Goal: Find specific page/section: Find specific page/section

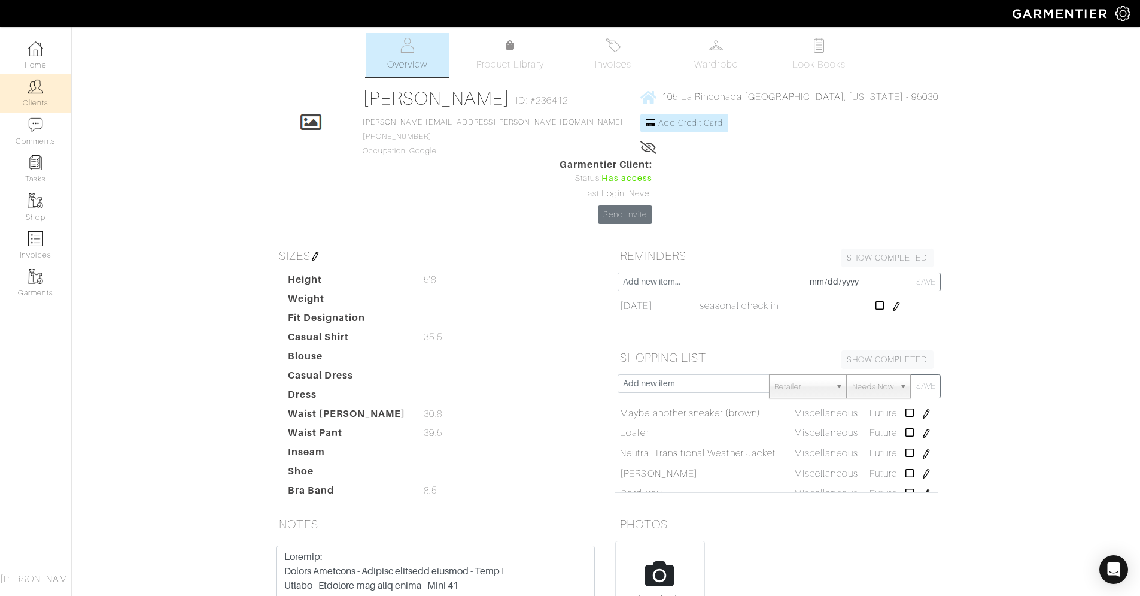
click at [35, 89] on img at bounding box center [35, 86] width 15 height 15
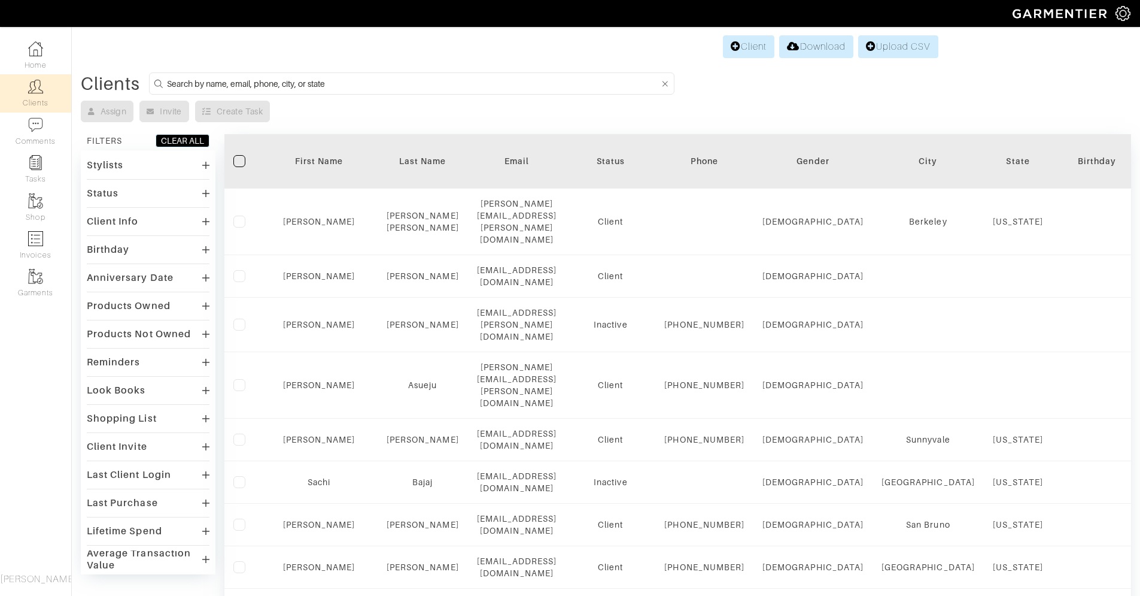
click at [230, 83] on input at bounding box center [413, 83] width 492 height 15
paste input "[EMAIL_ADDRESS][DOMAIN_NAME]"
type input "[EMAIL_ADDRESS][DOMAIN_NAME]"
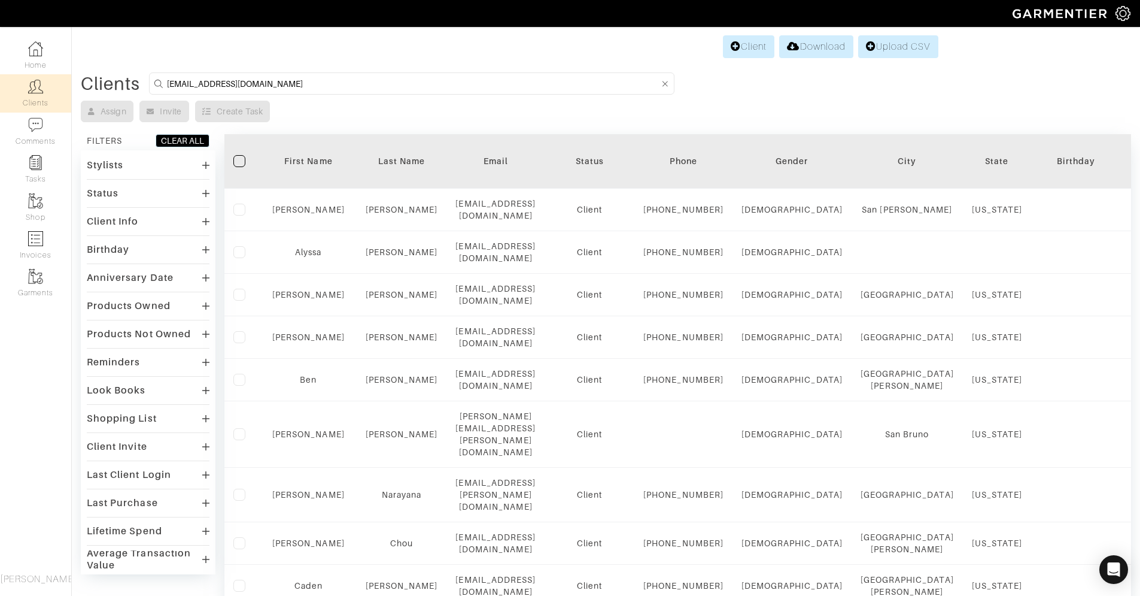
click at [278, 86] on input "[EMAIL_ADDRESS][DOMAIN_NAME]" at bounding box center [413, 83] width 492 height 15
drag, startPoint x: 319, startPoint y: 90, endPoint x: 138, endPoint y: 86, distance: 180.9
click at [139, 85] on div "Clients [EMAIL_ADDRESS][DOMAIN_NAME]" at bounding box center [606, 83] width 1051 height 22
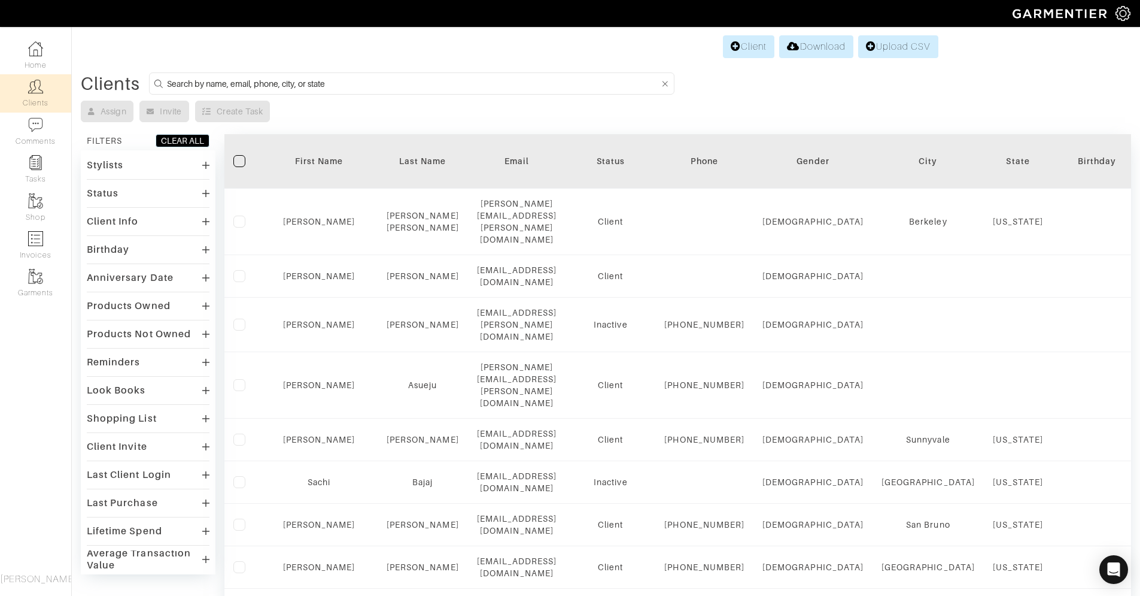
paste input "[EMAIL_ADDRESS][DOMAIN_NAME]"
type input "[EMAIL_ADDRESS][DOMAIN_NAME]"
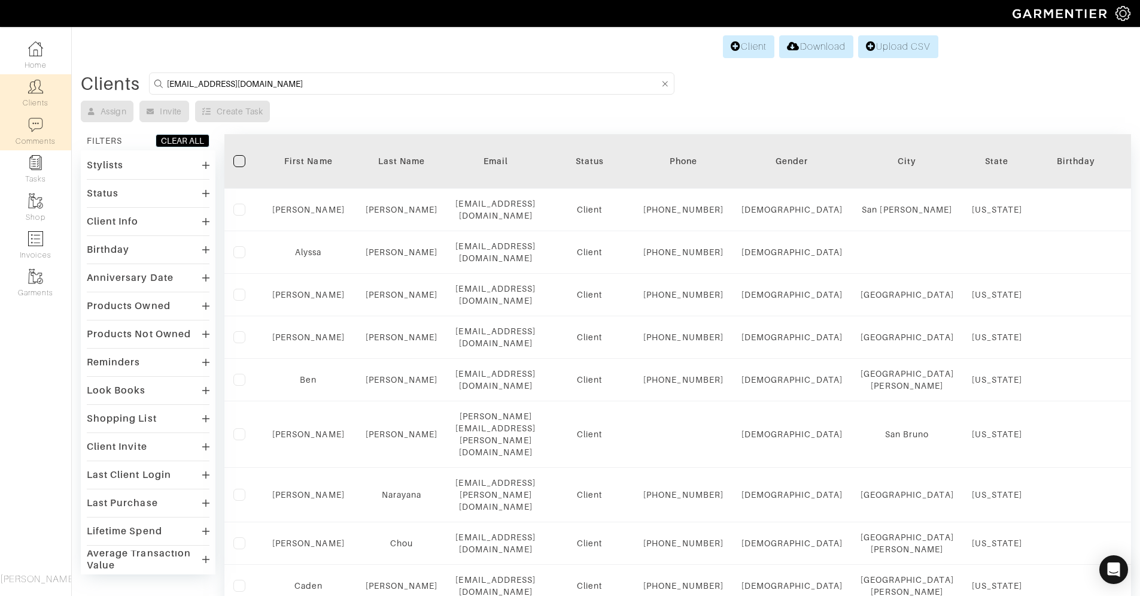
click at [28, 133] on link "Comments" at bounding box center [35, 132] width 71 height 38
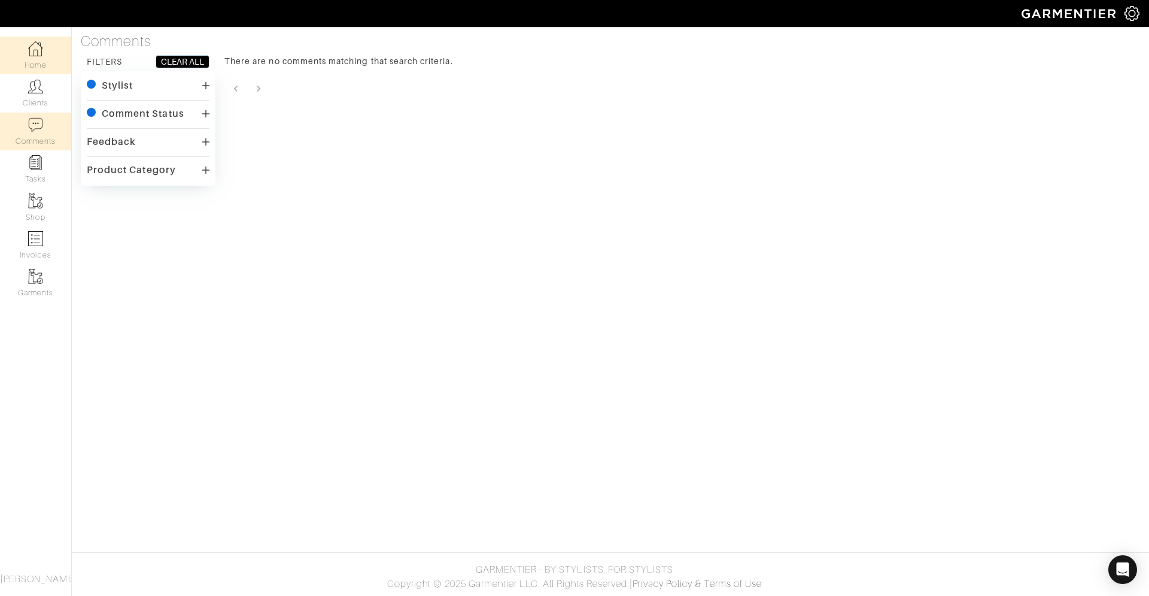
click at [31, 59] on link "Home" at bounding box center [35, 56] width 71 height 38
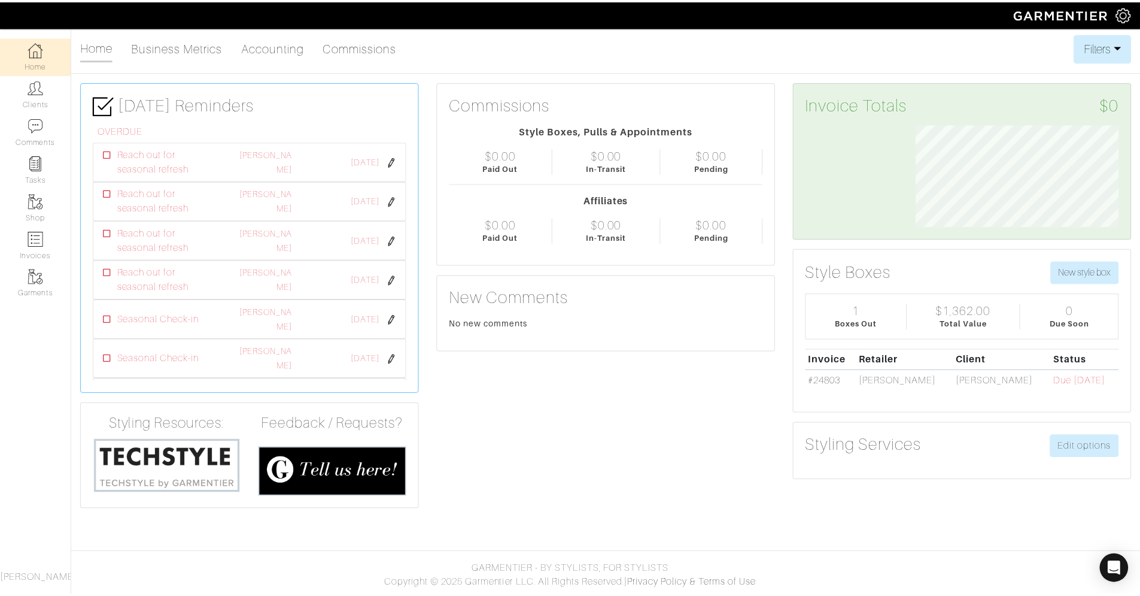
scroll to position [102, 223]
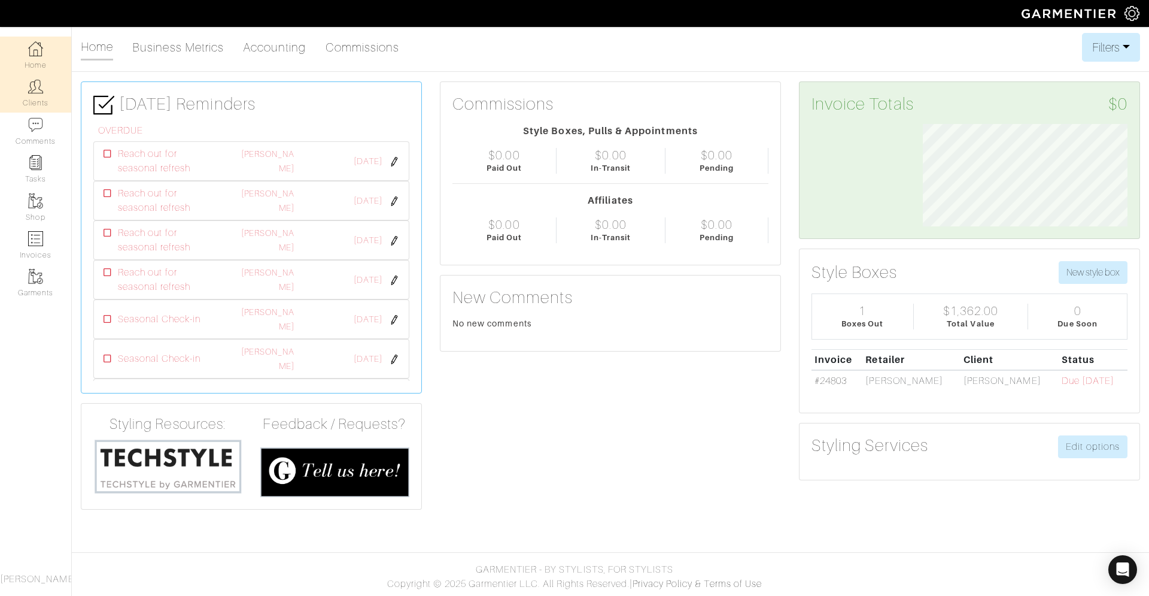
click at [34, 84] on img at bounding box center [35, 86] width 15 height 15
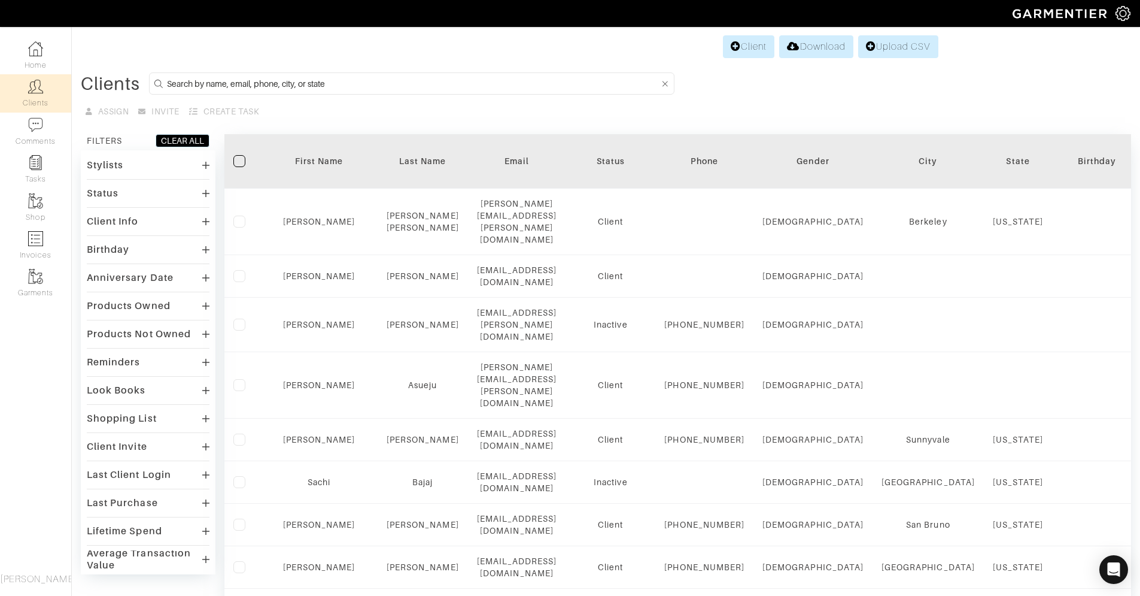
click at [384, 85] on input at bounding box center [413, 83] width 492 height 15
click at [494, 118] on div "Assign Invite Create Task" at bounding box center [606, 112] width 1051 height 22
click at [247, 86] on input at bounding box center [413, 83] width 492 height 15
paste input "[EMAIL_ADDRESS][DOMAIN_NAME]"
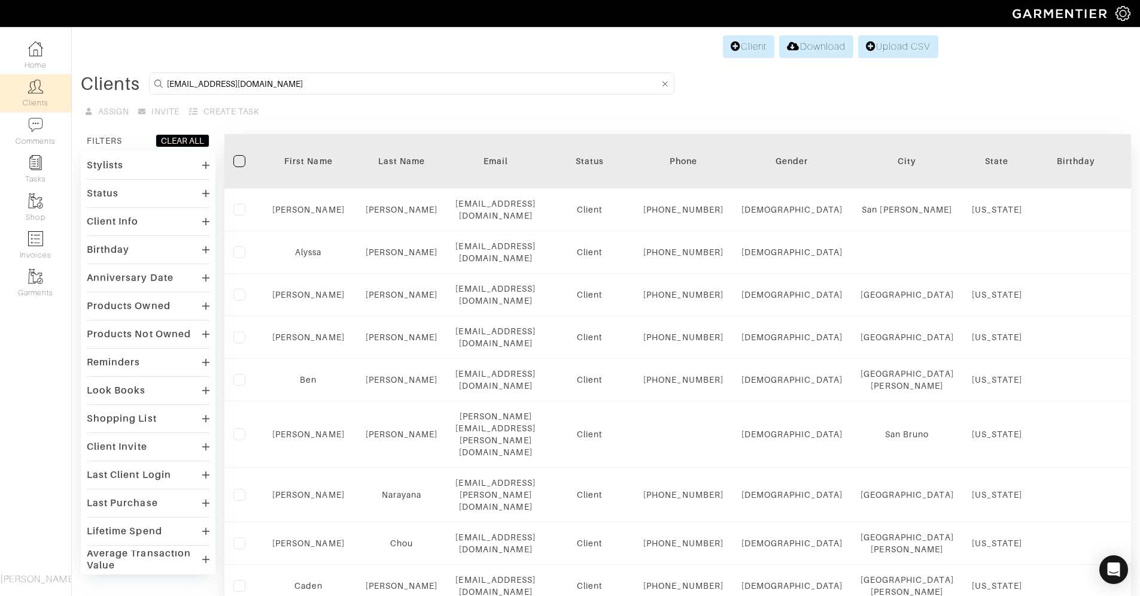
click at [141, 219] on div "Client Info" at bounding box center [148, 221] width 123 height 17
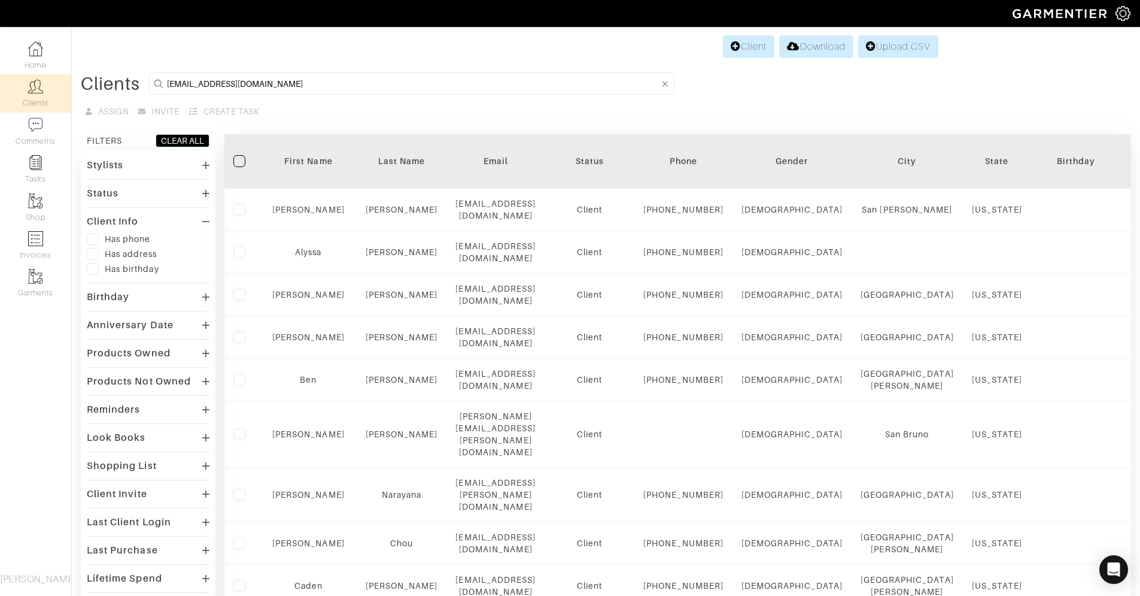
click at [201, 222] on div "Client Info" at bounding box center [148, 221] width 123 height 17
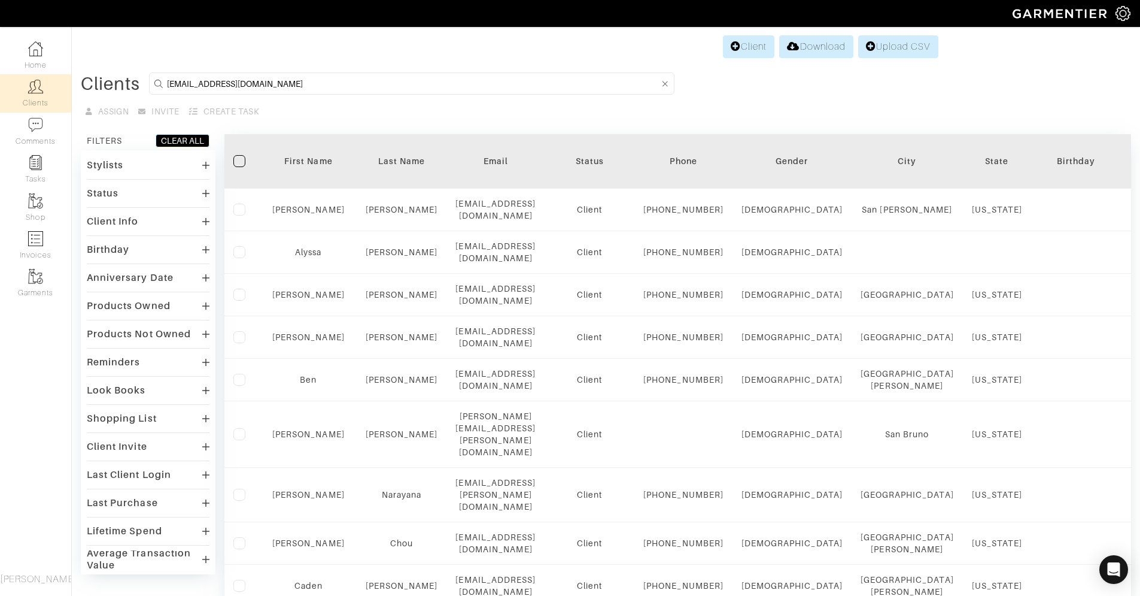
click at [171, 192] on div "Status" at bounding box center [148, 192] width 123 height 17
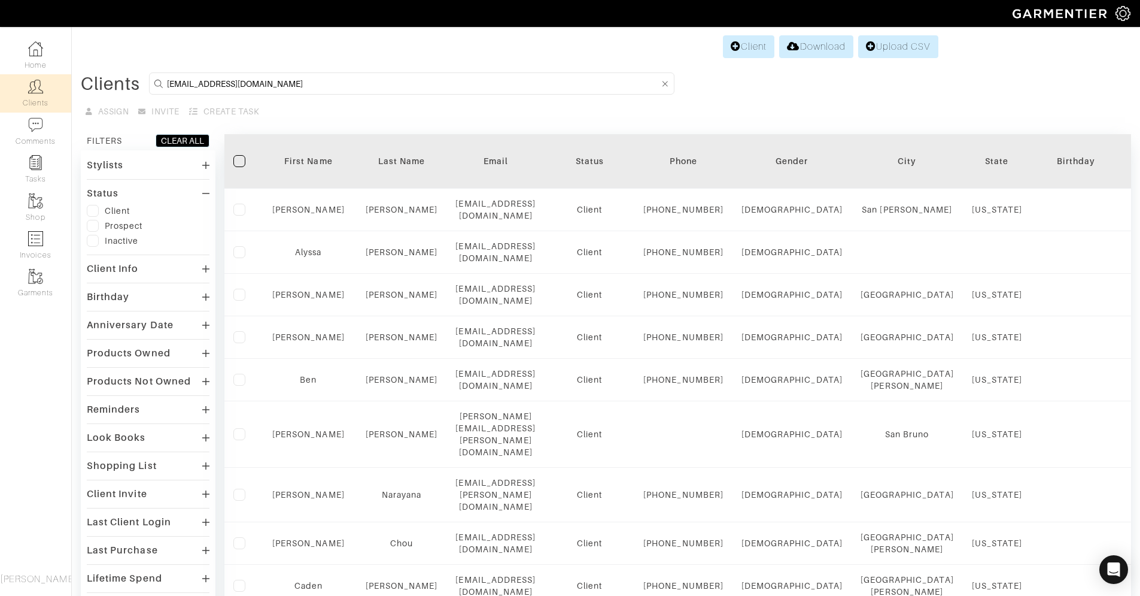
click at [207, 194] on icon at bounding box center [205, 194] width 7 height 10
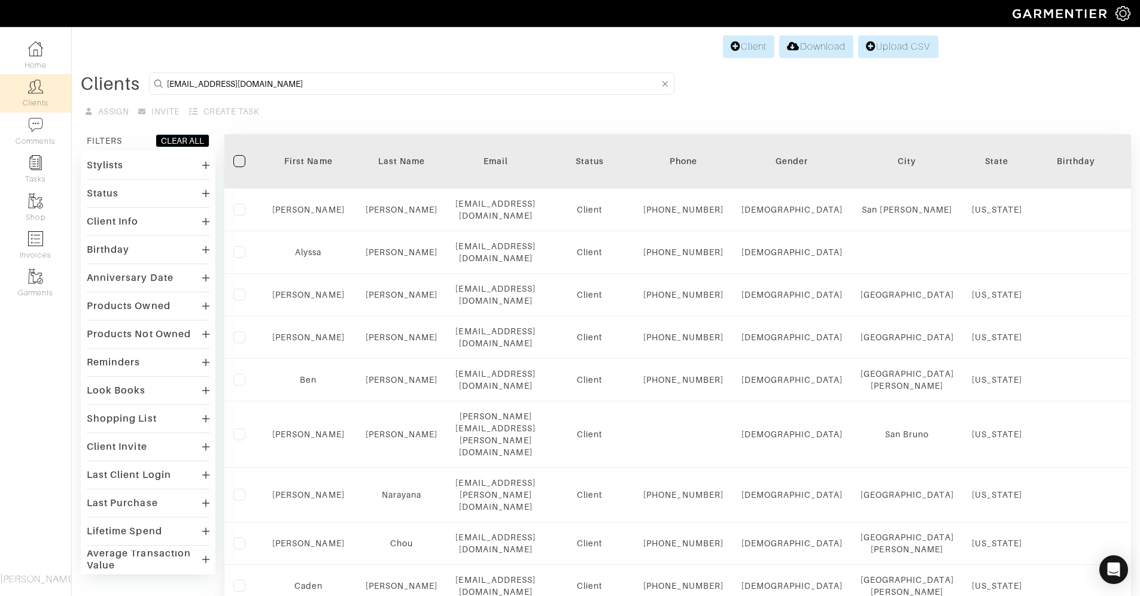
click at [205, 167] on icon at bounding box center [205, 165] width 7 height 10
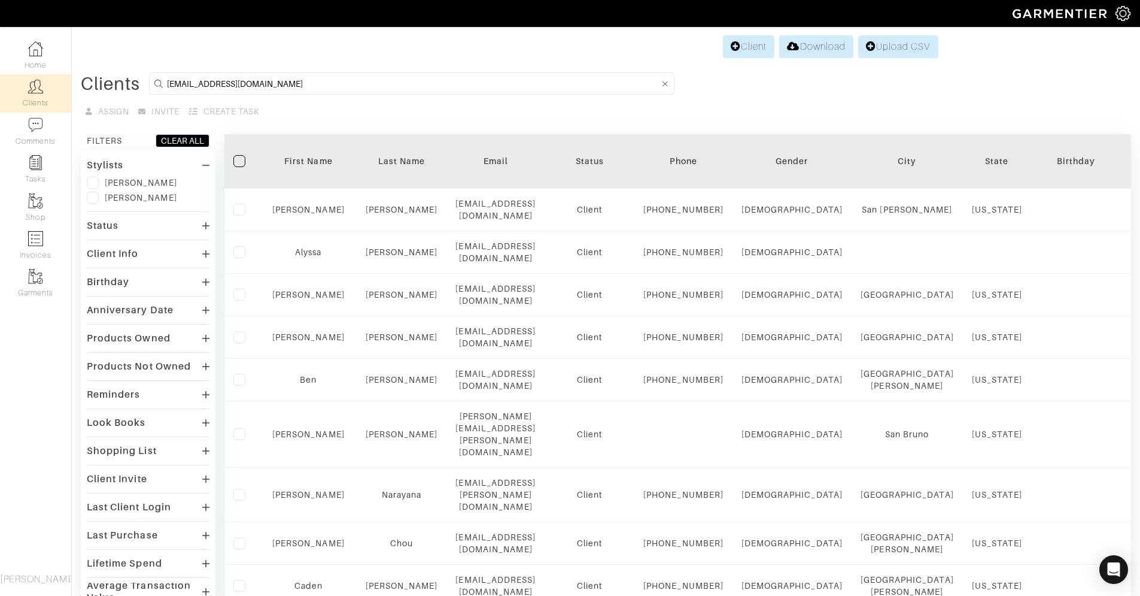
click at [205, 167] on icon at bounding box center [205, 165] width 7 height 10
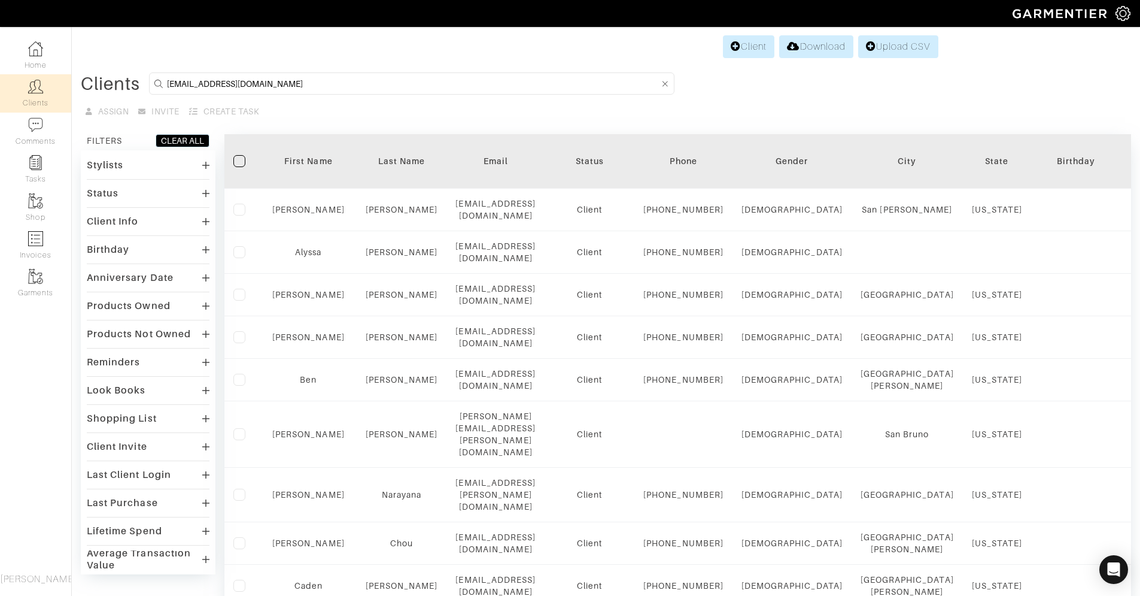
click at [205, 306] on icon at bounding box center [205, 305] width 7 height 7
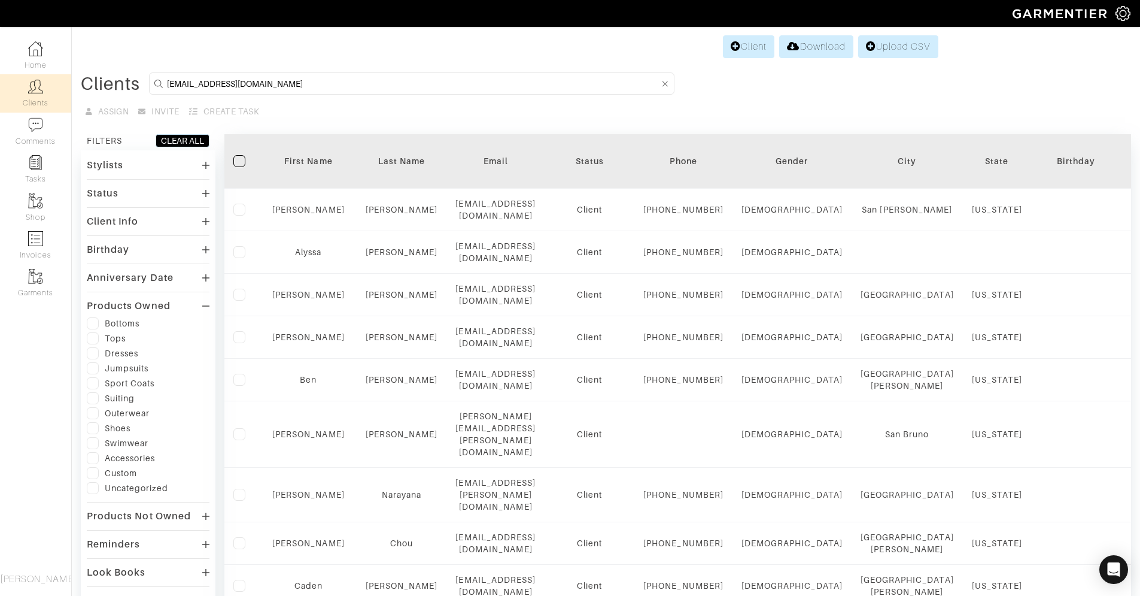
click at [205, 306] on icon at bounding box center [205, 306] width 7 height 10
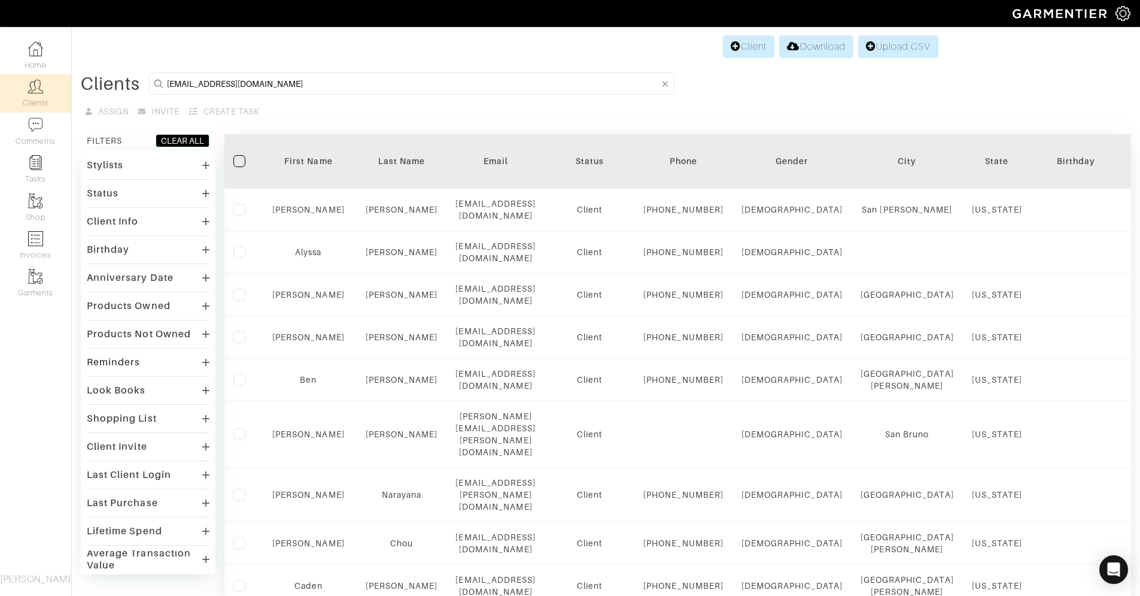
click at [102, 110] on div "Assign Invite Create Task" at bounding box center [606, 112] width 1051 height 22
click at [280, 91] on form "[EMAIL_ADDRESS][DOMAIN_NAME]" at bounding box center [412, 83] width 526 height 22
click at [278, 87] on input "[EMAIL_ADDRESS][DOMAIN_NAME]" at bounding box center [413, 83] width 492 height 15
click at [270, 83] on input "[EMAIL_ADDRESS][DOMAIN_NAME]" at bounding box center [413, 83] width 492 height 15
type input "[EMAIL_ADDRESS][DOMAIN_NAME]"
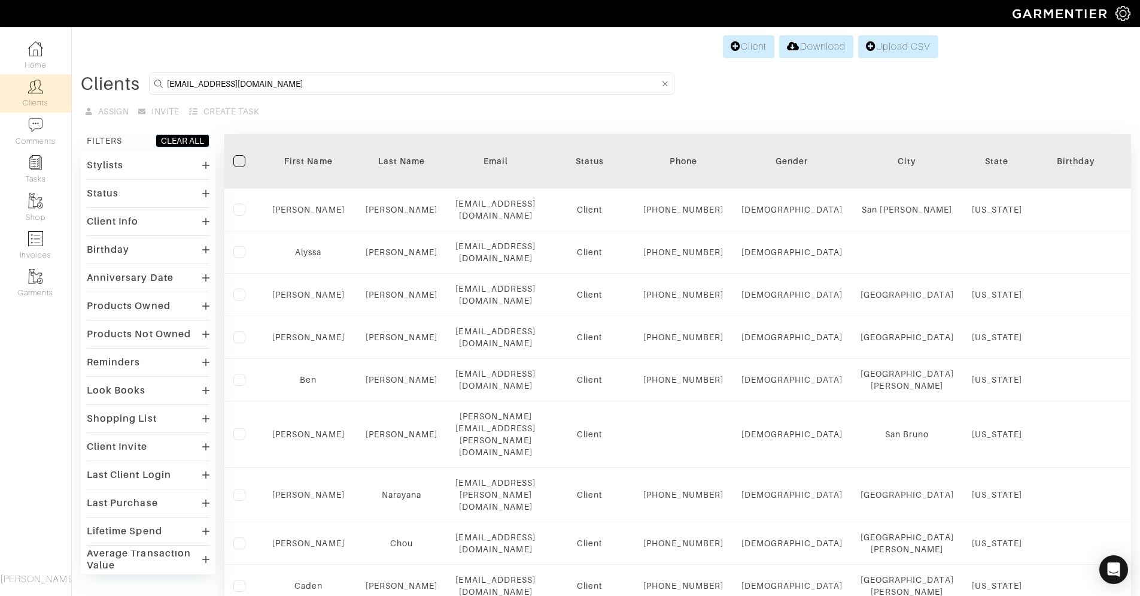
click at [276, 79] on input "[EMAIL_ADDRESS][DOMAIN_NAME]" at bounding box center [413, 83] width 492 height 15
drag, startPoint x: 276, startPoint y: 79, endPoint x: 94, endPoint y: 87, distance: 182.2
click at [94, 87] on div "Clients [EMAIL_ADDRESS][DOMAIN_NAME]" at bounding box center [606, 83] width 1051 height 22
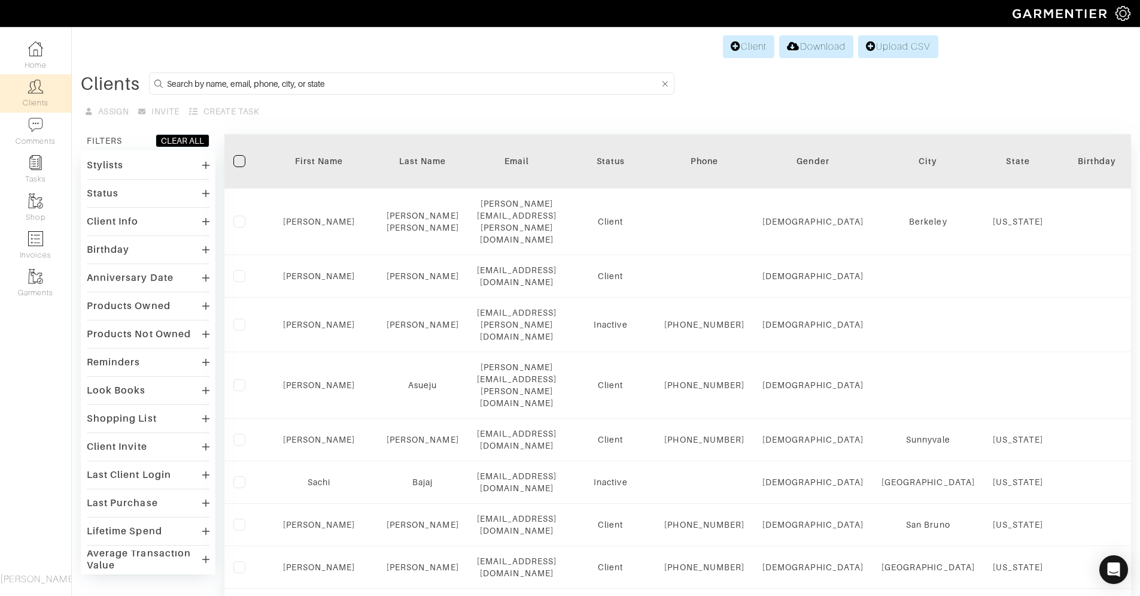
paste input "[DOMAIN_NAME][EMAIL_ADDRESS][DOMAIN_NAME]"
type input "[DOMAIN_NAME][EMAIL_ADDRESS][DOMAIN_NAME]"
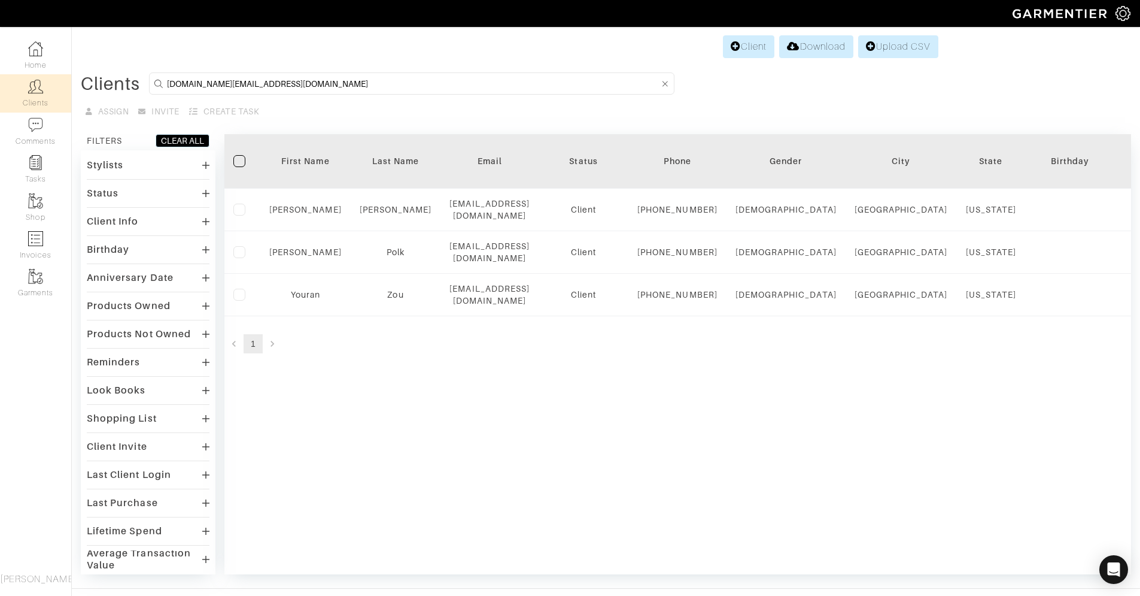
drag, startPoint x: 272, startPoint y: 80, endPoint x: 29, endPoint y: 85, distance: 243.1
click at [29, 85] on div "Company Settings Manage Subscription My Profile Stylists Sign Out Home Clients …" at bounding box center [570, 287] width 1140 height 574
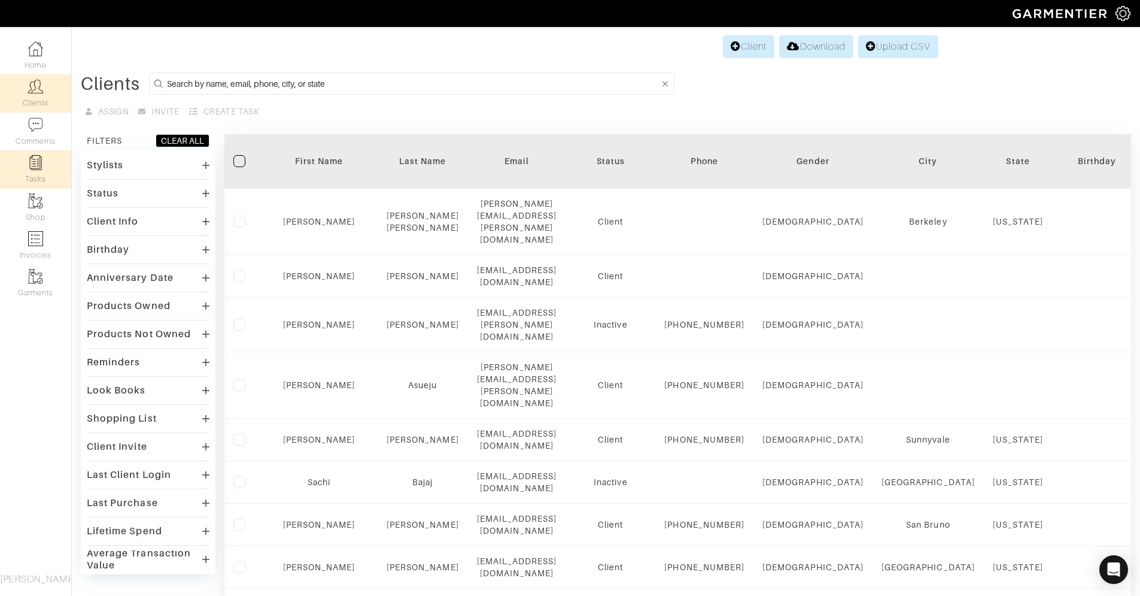
paste input "[EMAIL_ADDRESS][DOMAIN_NAME]"
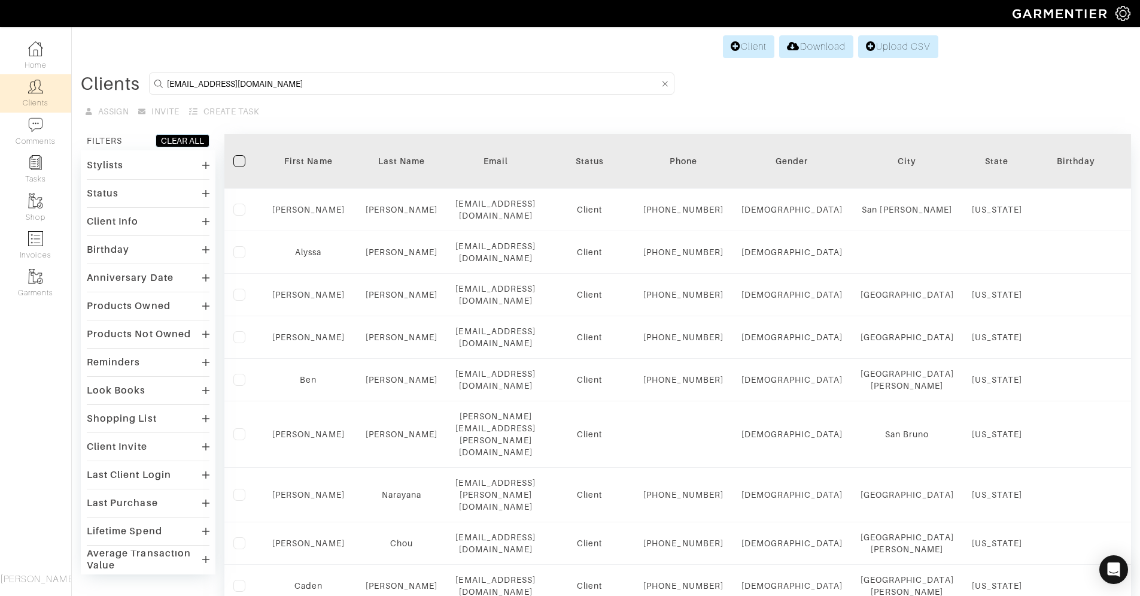
drag, startPoint x: 248, startPoint y: 81, endPoint x: 191, endPoint y: 83, distance: 57.5
click at [191, 83] on input "[EMAIL_ADDRESS][DOMAIN_NAME]" at bounding box center [413, 83] width 492 height 15
type input "llitsey"
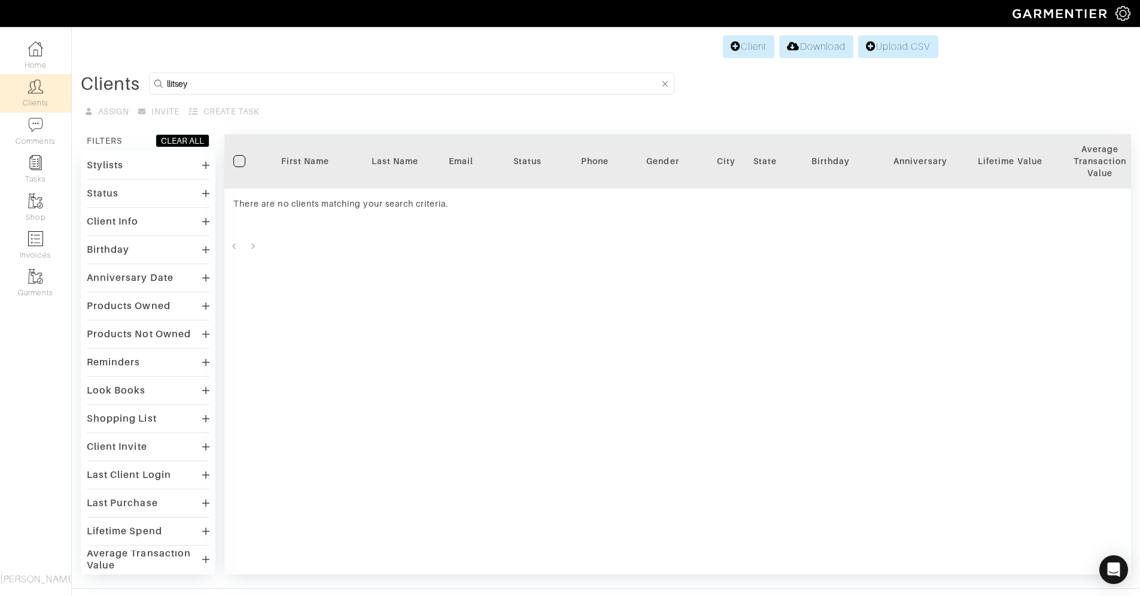
drag, startPoint x: 230, startPoint y: 83, endPoint x: 155, endPoint y: 83, distance: 74.8
click at [155, 83] on form "llitsey" at bounding box center [412, 83] width 526 height 22
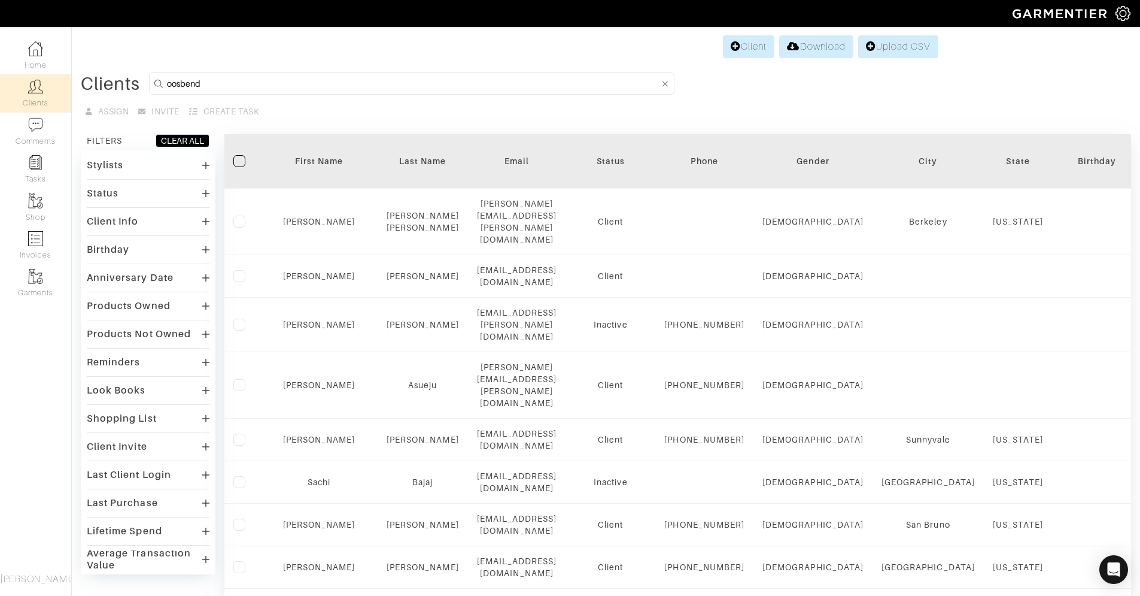
type input "oosbend"
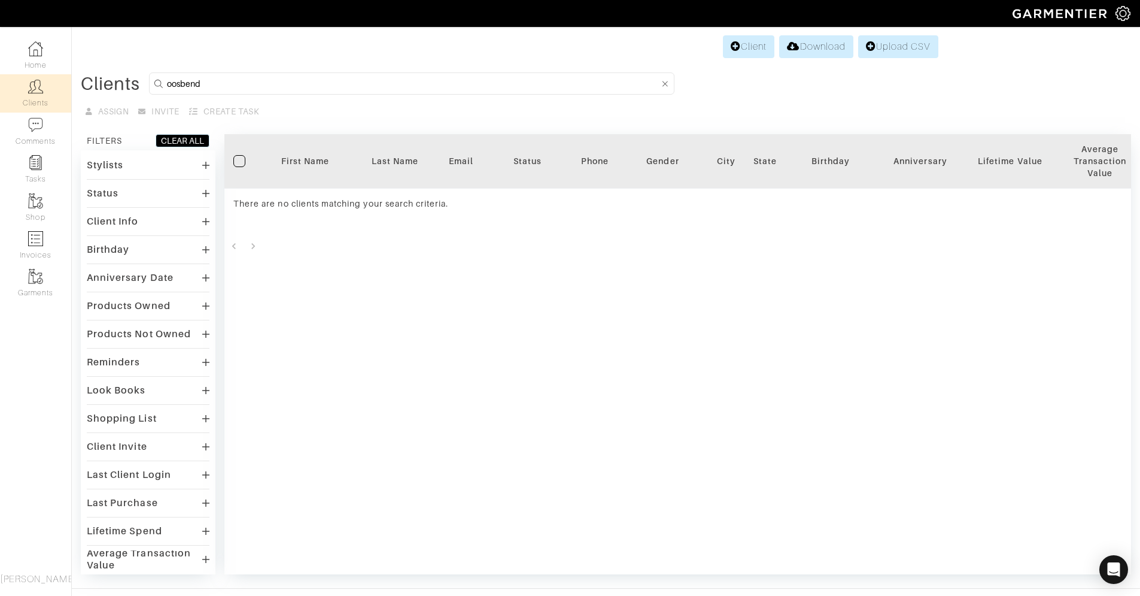
drag, startPoint x: 235, startPoint y: 83, endPoint x: 132, endPoint y: 82, distance: 103.0
click at [132, 82] on div "Clients oosbend" at bounding box center [606, 83] width 1051 height 22
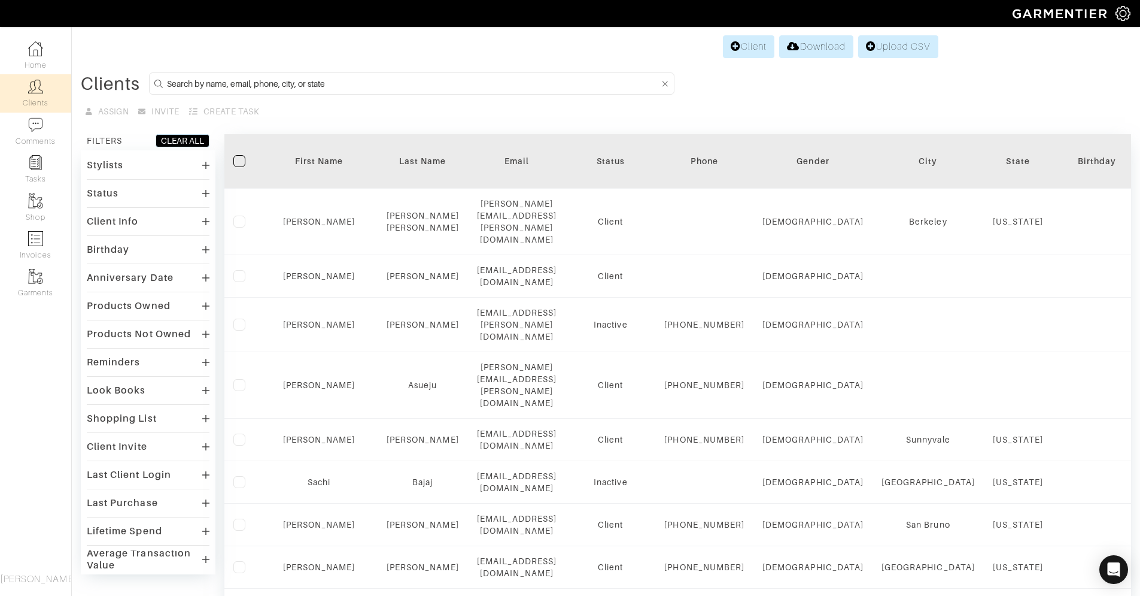
click at [275, 85] on input at bounding box center [413, 83] width 492 height 15
paste input "anca.[PERSON_NAME].[PERSON_NAME]"
type input "anca.[PERSON_NAME].[PERSON_NAME]"
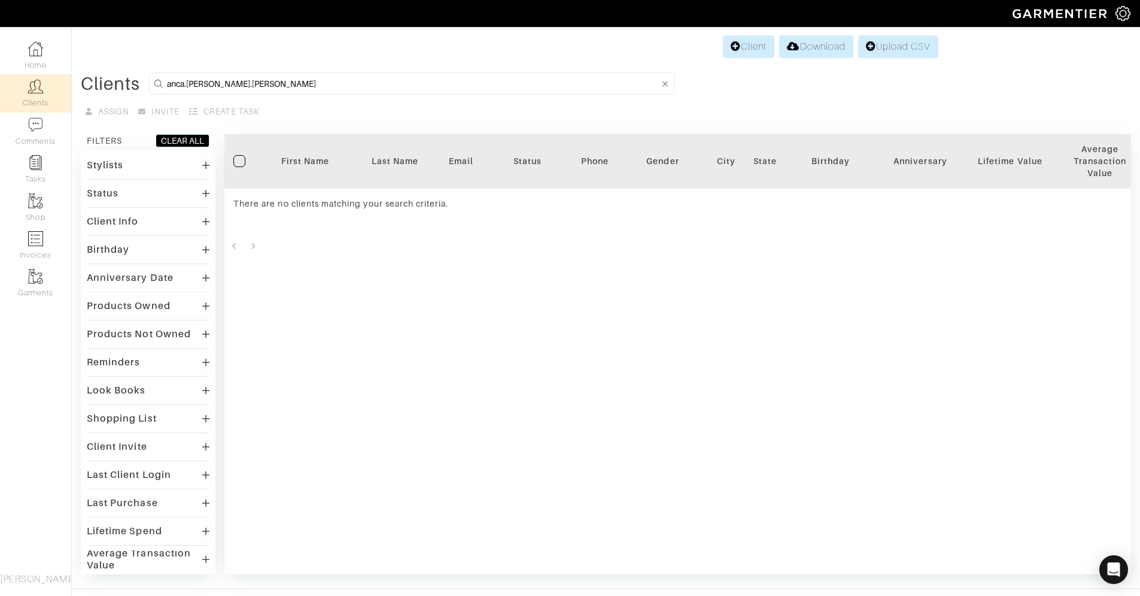
drag, startPoint x: 279, startPoint y: 83, endPoint x: 107, endPoint y: 83, distance: 171.8
click at [107, 83] on div "Clients anca.[PERSON_NAME].[PERSON_NAME]" at bounding box center [606, 83] width 1051 height 22
drag, startPoint x: 266, startPoint y: 83, endPoint x: 95, endPoint y: 88, distance: 170.7
click at [95, 88] on div "Clients [PERSON_NAME]" at bounding box center [606, 83] width 1051 height 22
type input "b"
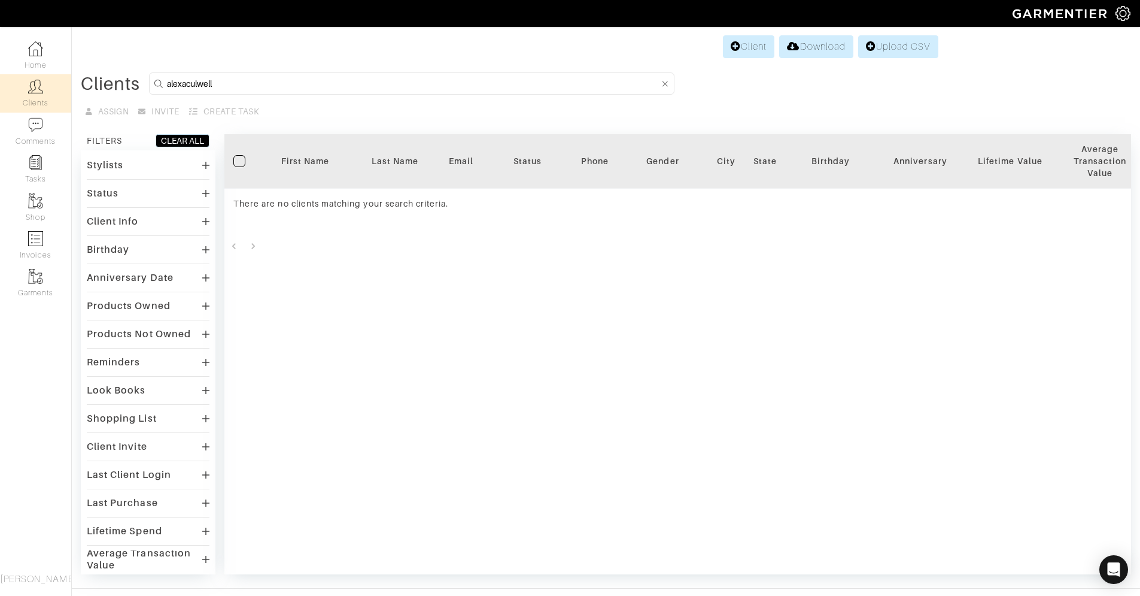
click at [187, 84] on input "alexaculwell" at bounding box center [413, 83] width 492 height 15
type input "[PERSON_NAME]"
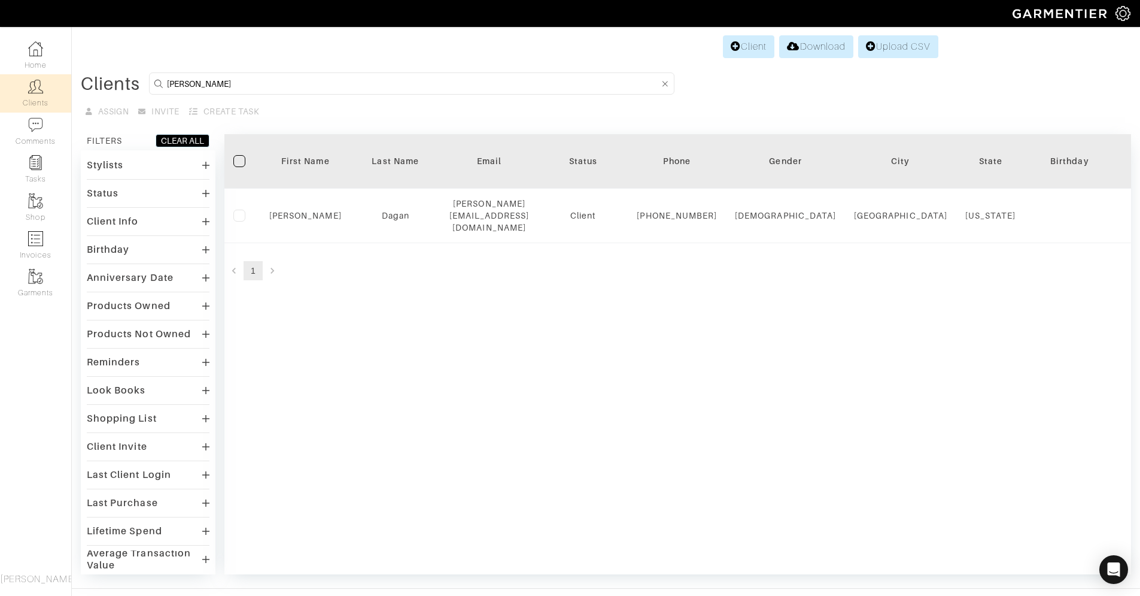
drag, startPoint x: 272, startPoint y: 93, endPoint x: 246, endPoint y: 92, distance: 25.8
click at [246, 92] on form "[PERSON_NAME]" at bounding box center [412, 83] width 526 height 22
drag, startPoint x: 241, startPoint y: 86, endPoint x: 110, endPoint y: 80, distance: 131.8
click at [110, 80] on div "Clients [PERSON_NAME]" at bounding box center [606, 83] width 1051 height 22
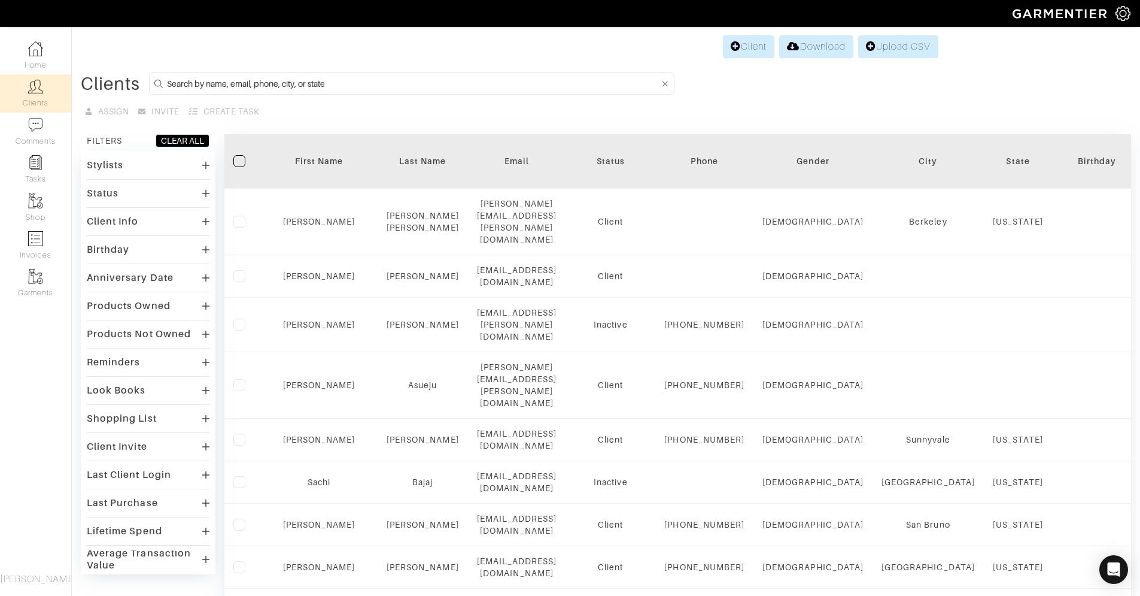
paste input "[PERSON_NAME].braeckman"
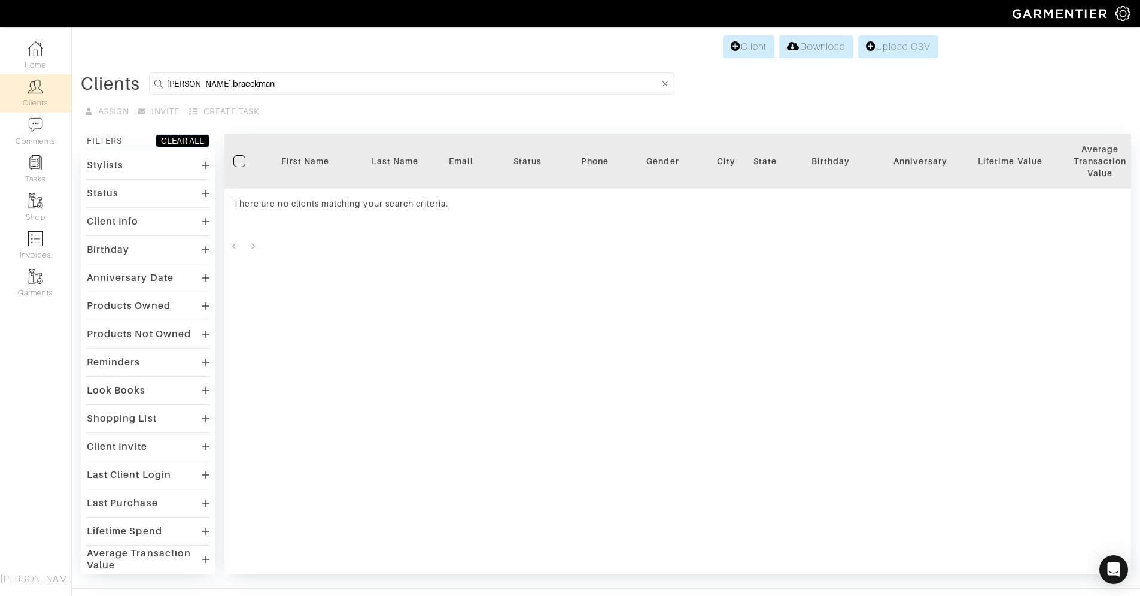
click at [196, 82] on input "[PERSON_NAME].braeckman" at bounding box center [413, 83] width 492 height 15
click at [68, 92] on div "Company Settings Manage Subscription My Profile Stylists Sign Out Home Clients …" at bounding box center [570, 287] width 1140 height 574
type input "k"
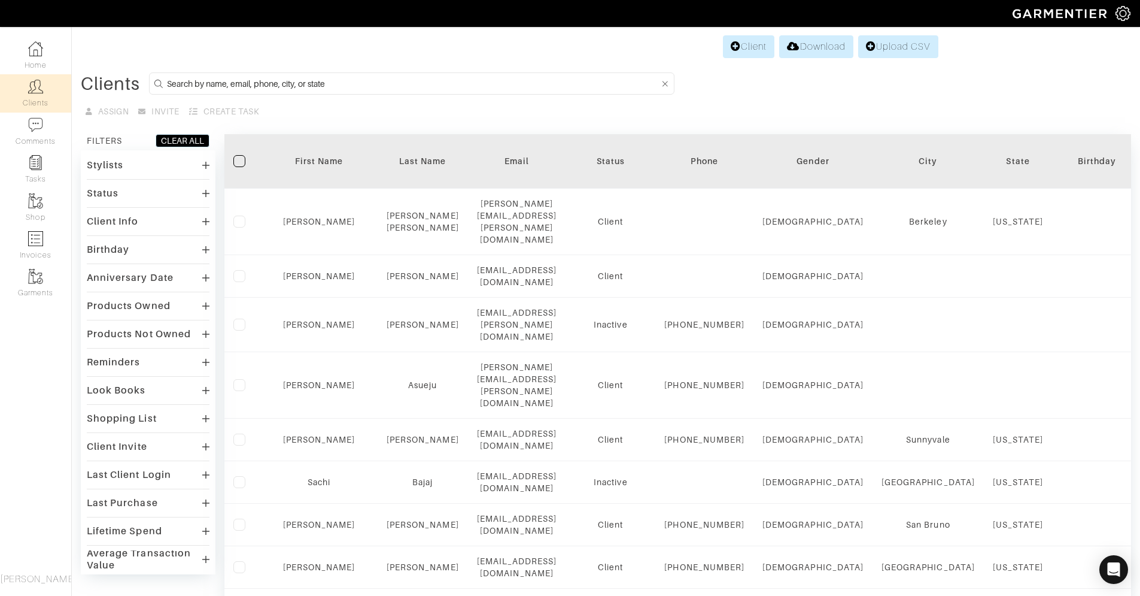
click at [303, 87] on input at bounding box center [413, 83] width 492 height 15
paste input "trgd436"
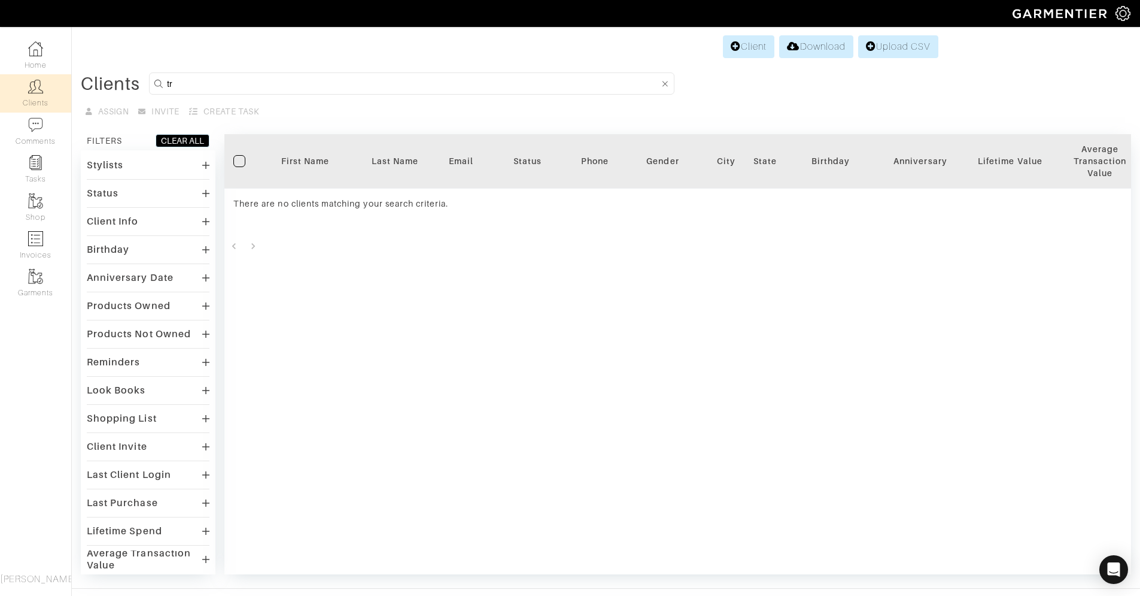
type input "t"
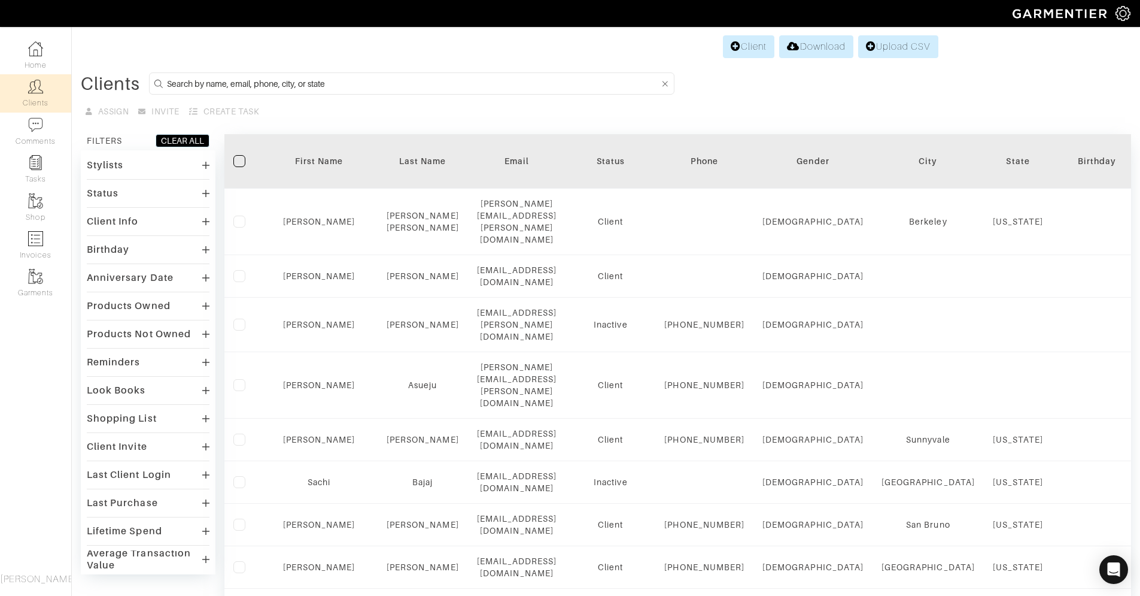
click at [251, 88] on input at bounding box center [413, 83] width 492 height 15
paste input "pjhatala1"
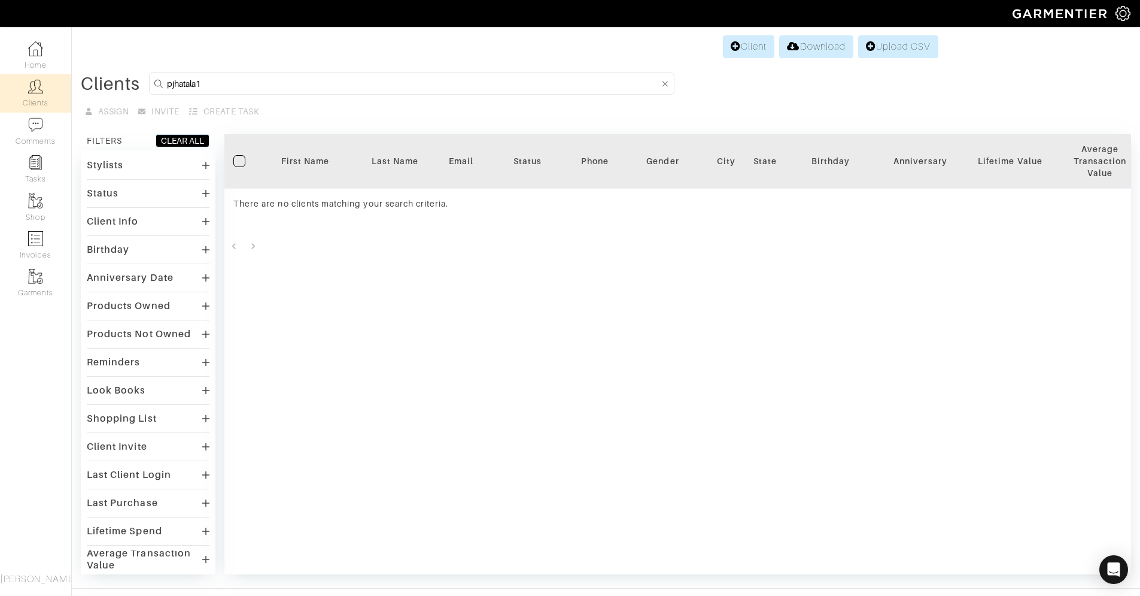
drag, startPoint x: 203, startPoint y: 84, endPoint x: 25, endPoint y: 94, distance: 178.7
click at [26, 93] on div "Company Settings Manage Subscription My Profile Stylists Sign Out Home Clients …" at bounding box center [570, 287] width 1140 height 574
type input "p"
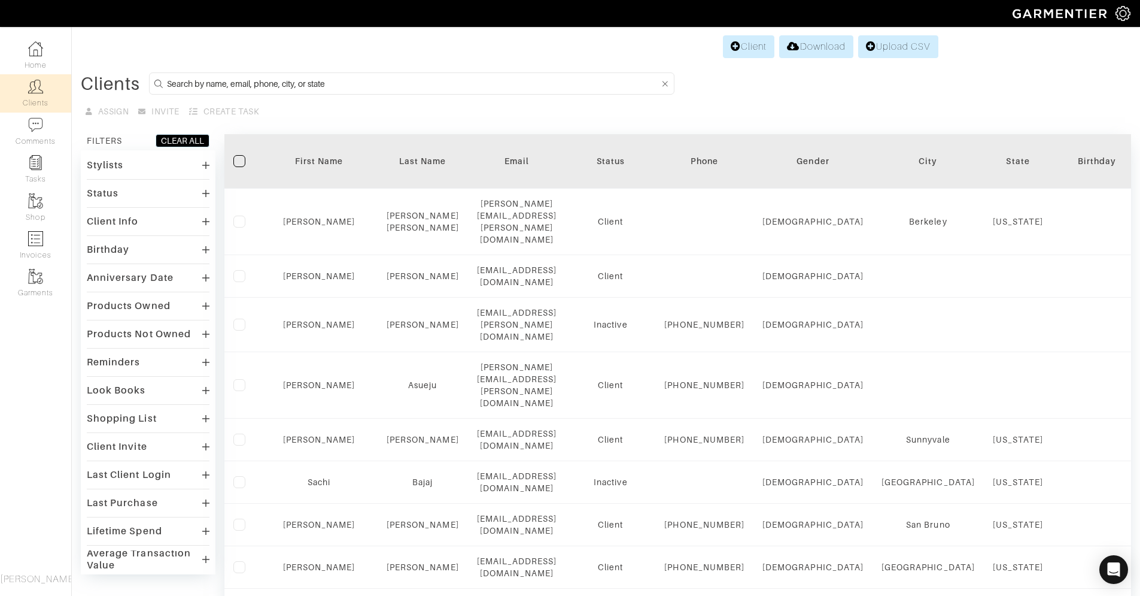
paste input "nancikauffman"
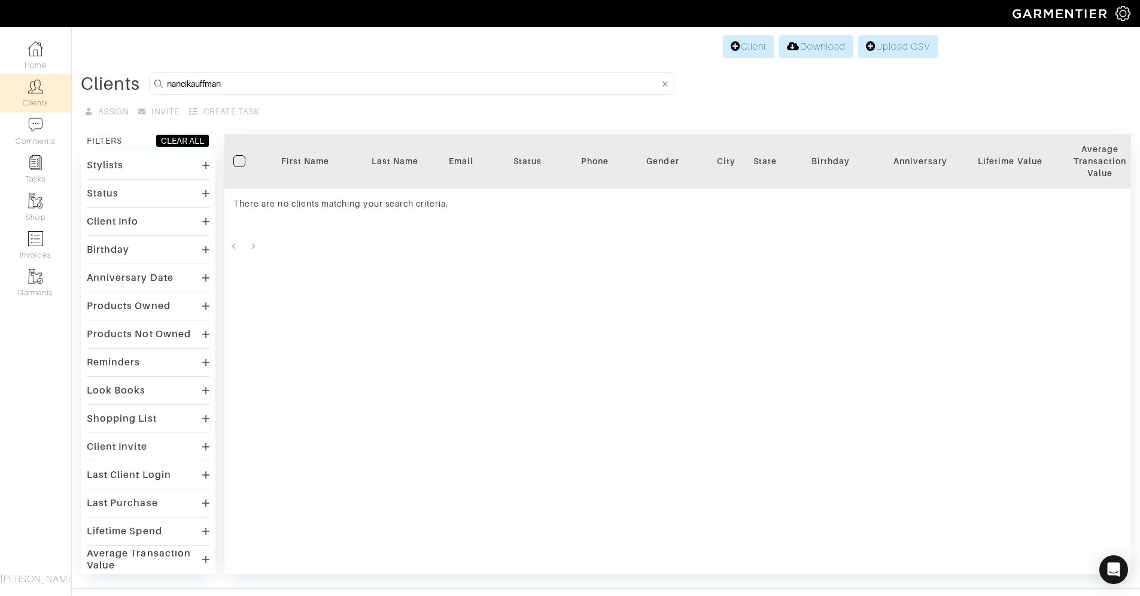
click at [189, 85] on input "nancikauffman" at bounding box center [413, 83] width 492 height 15
click at [236, 76] on input "nancikauffman" at bounding box center [413, 83] width 492 height 15
drag, startPoint x: 234, startPoint y: 81, endPoint x: 74, endPoint y: 84, distance: 160.5
click at [74, 84] on div "Clients nancikauffman Assign Invite Create Task FILTERS CLEAR ALL Stylists [PER…" at bounding box center [606, 323] width 1069 height 502
paste input "[PERSON_NAME]"
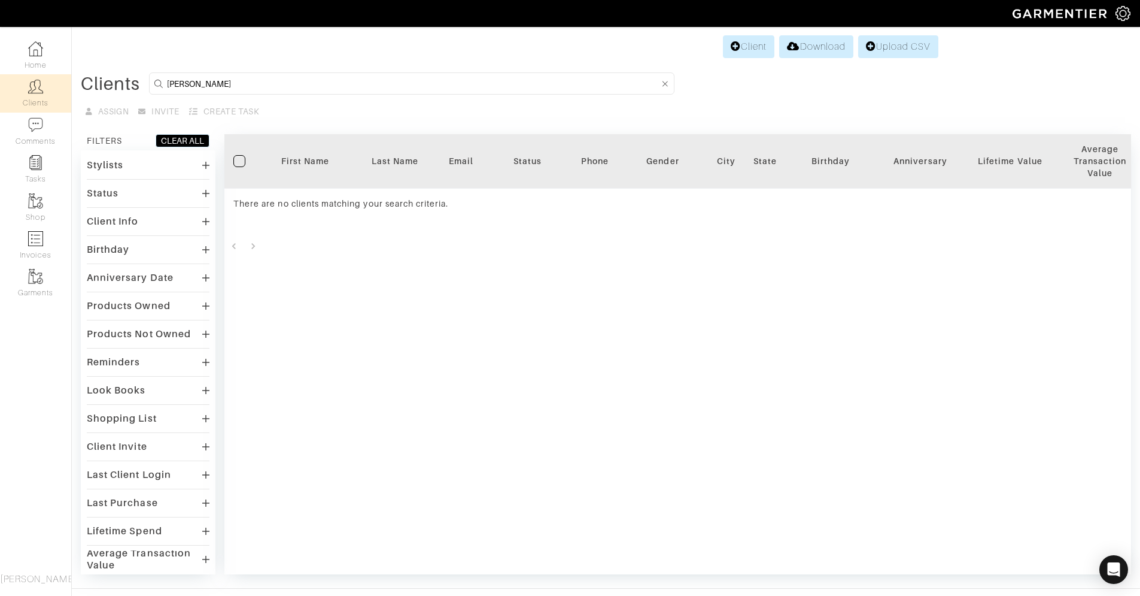
type input "[PERSON_NAME]"
drag, startPoint x: 252, startPoint y: 80, endPoint x: 50, endPoint y: 87, distance: 201.9
click at [50, 87] on div "Company Settings Manage Subscription My Profile Stylists Sign Out Home Clients …" at bounding box center [570, 287] width 1140 height 574
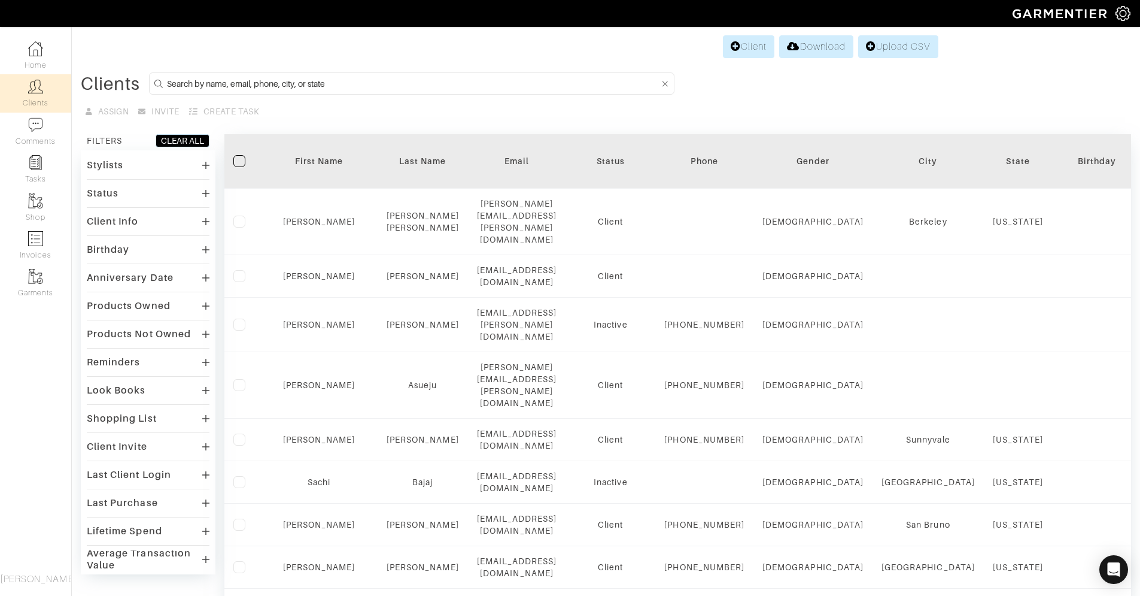
click at [377, 89] on input at bounding box center [413, 83] width 492 height 15
paste input "simonoptin"
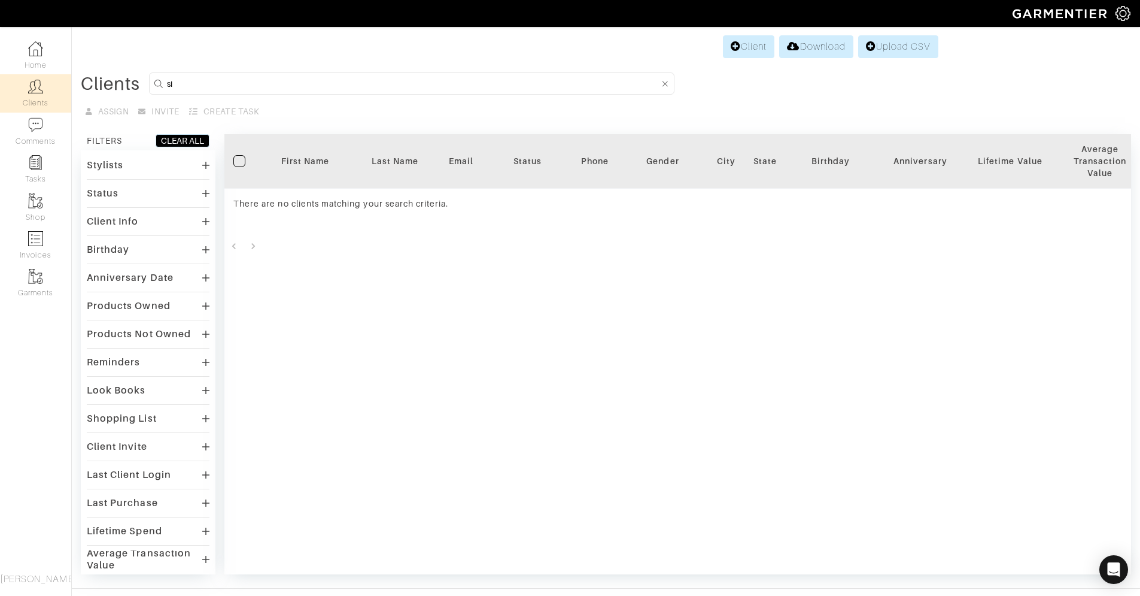
type input "s"
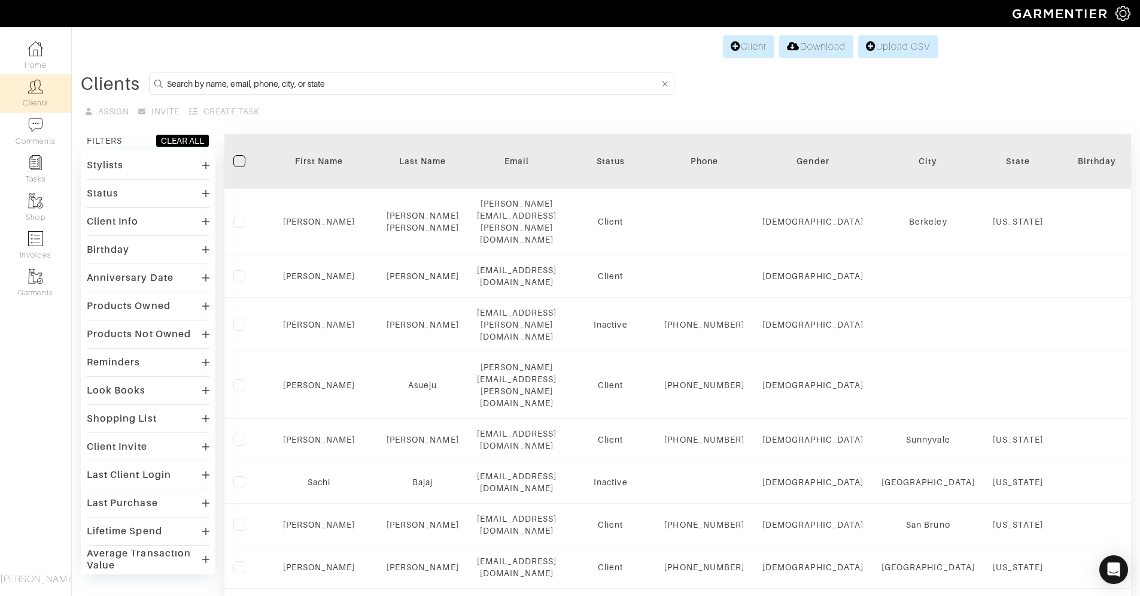
paste input "gehoyem"
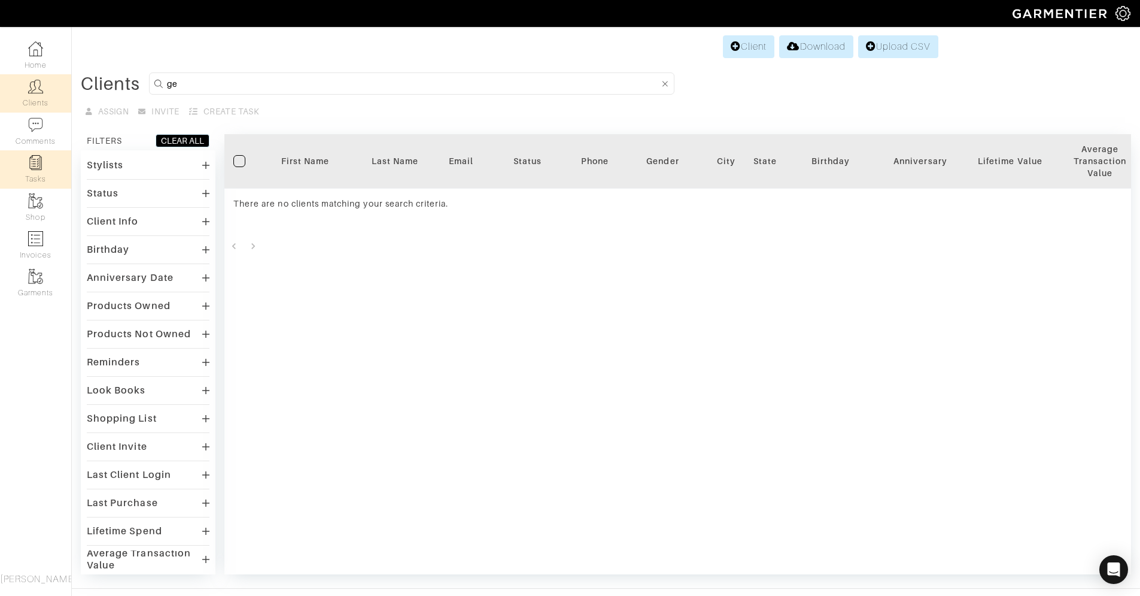
type input "g"
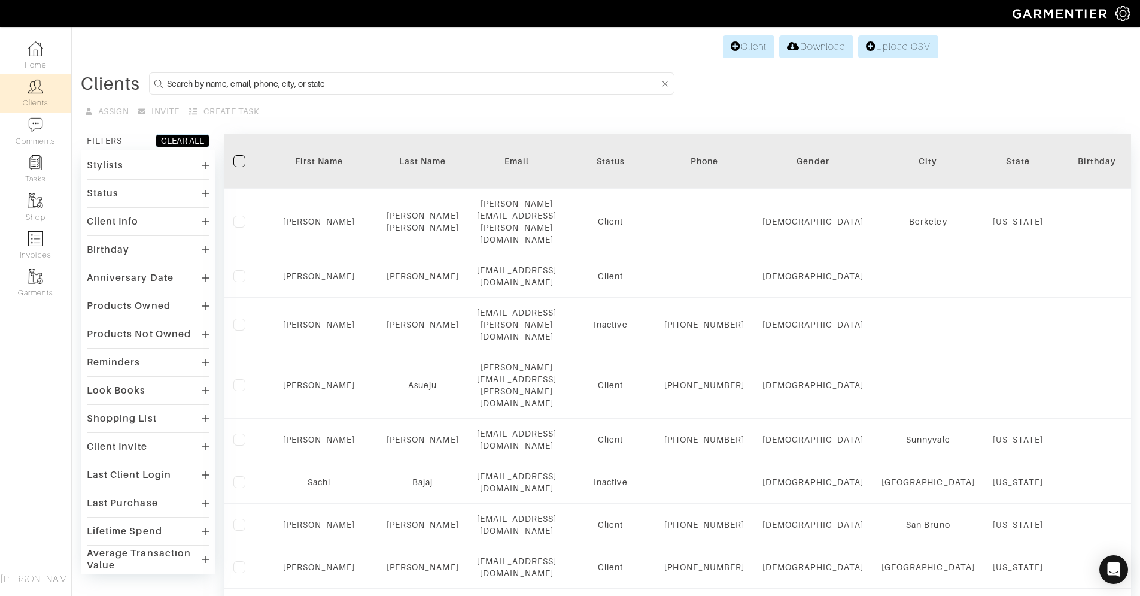
paste input "midgethesmidge"
type input "midgethesmidge"
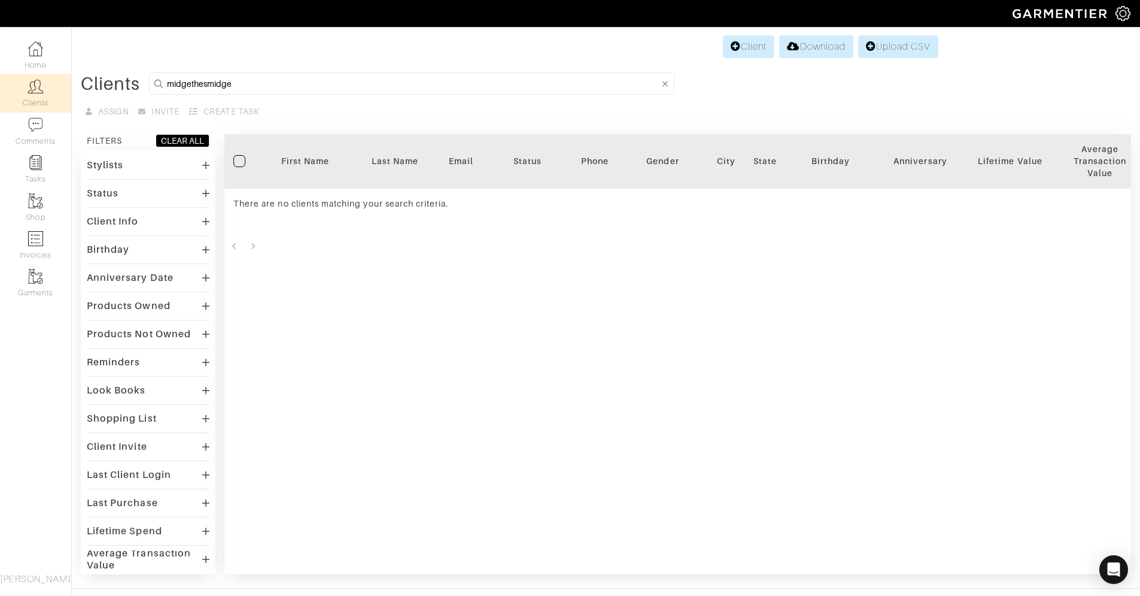
click at [268, 92] on form "midgethesmidge" at bounding box center [412, 83] width 526 height 22
drag, startPoint x: 207, startPoint y: 101, endPoint x: 267, endPoint y: 82, distance: 63.3
click at [206, 101] on div "Clients midgethesmidge Assign Invite Create Task FILTERS CLEAR ALL Stylists [PE…" at bounding box center [606, 323] width 1051 height 502
click at [268, 76] on input "midgethesmidge" at bounding box center [413, 83] width 492 height 15
drag, startPoint x: 265, startPoint y: 82, endPoint x: 146, endPoint y: 99, distance: 119.8
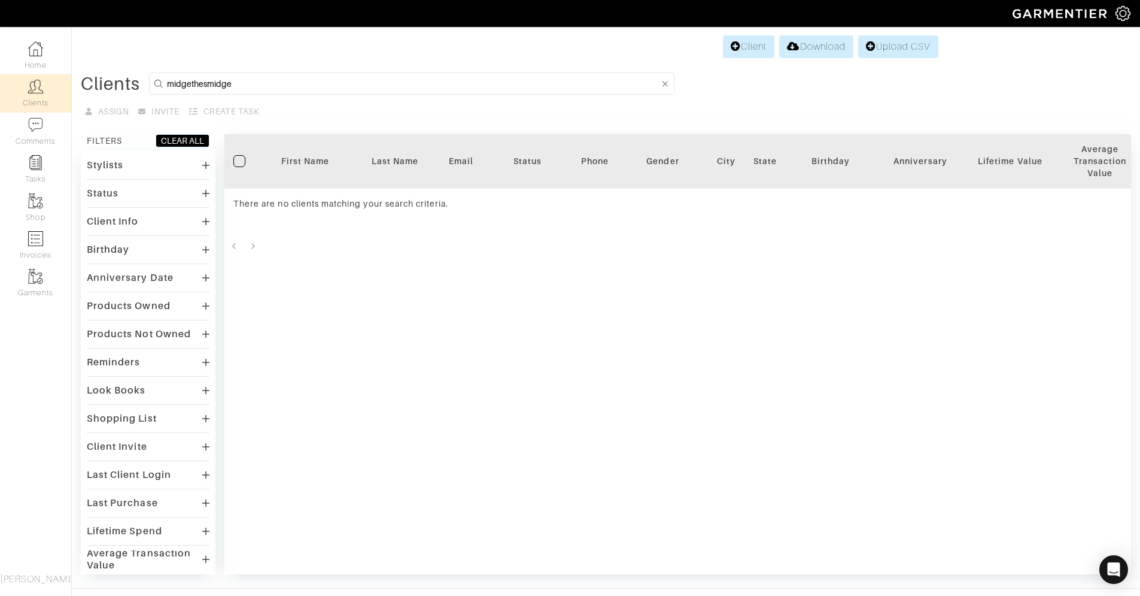
click at [146, 99] on div "Clients midgethesmidge Assign Invite Create Task FILTERS CLEAR ALL Stylists [PE…" at bounding box center [606, 323] width 1051 height 502
drag, startPoint x: 238, startPoint y: 81, endPoint x: 131, endPoint y: 82, distance: 107.8
click at [131, 82] on div "Clients midgethesmidge" at bounding box center [606, 83] width 1051 height 22
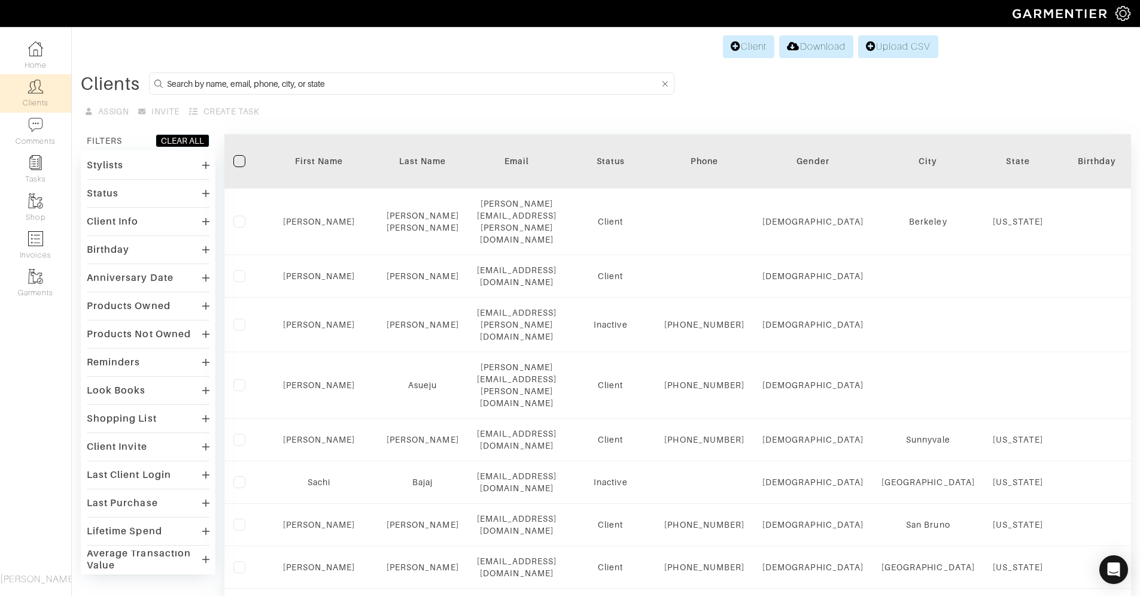
click at [269, 82] on input at bounding box center [413, 83] width 492 height 15
paste input "dhudspeth123"
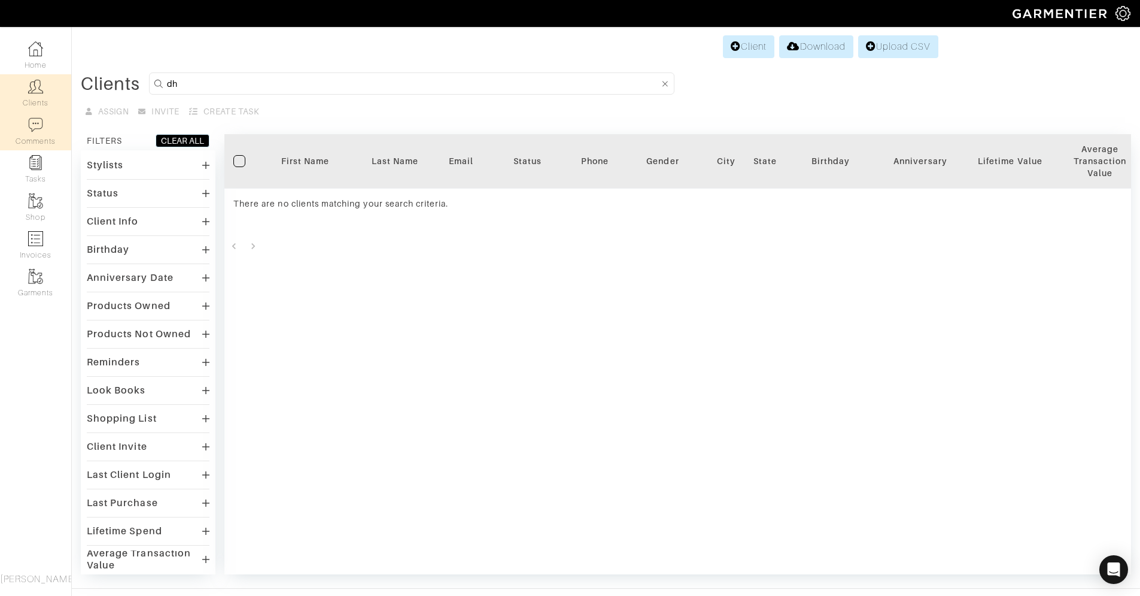
type input "d"
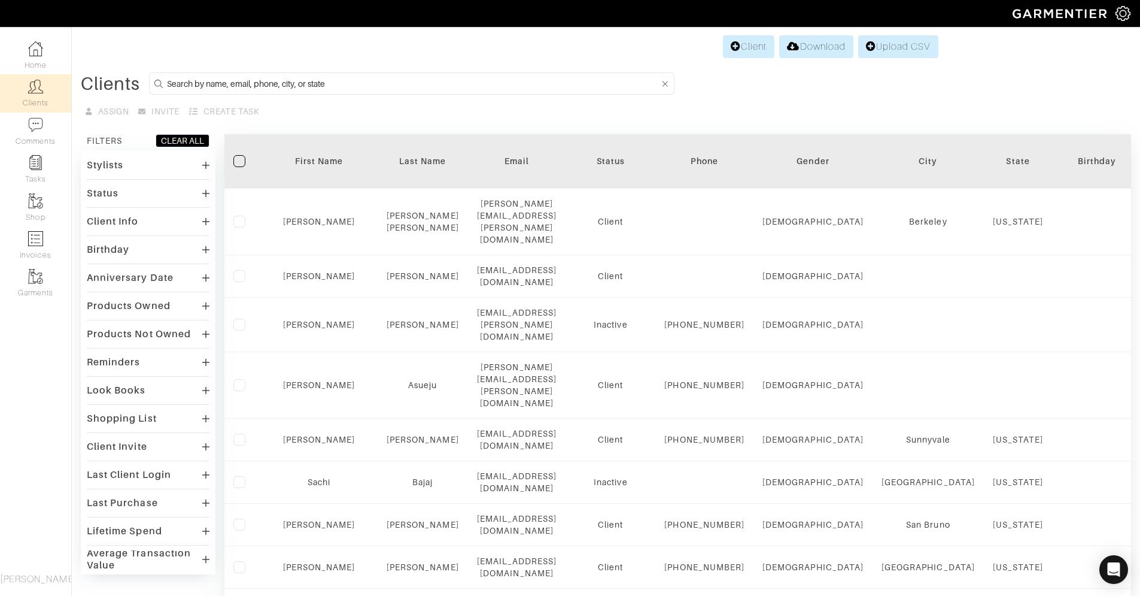
click at [196, 87] on input at bounding box center [413, 83] width 492 height 15
paste input "amazonads.specialist"
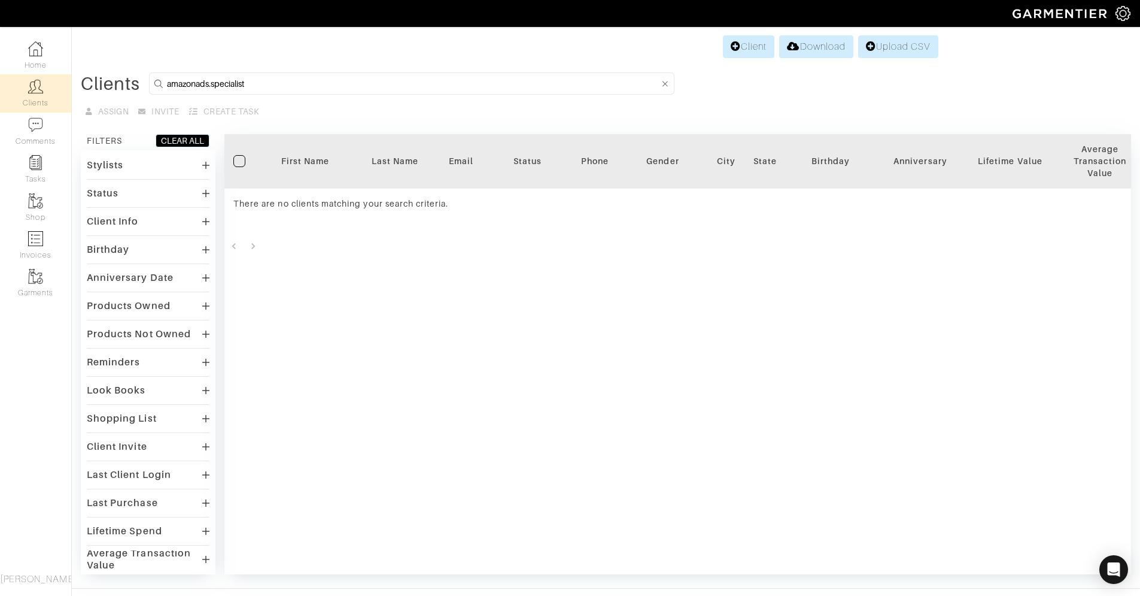
drag, startPoint x: 256, startPoint y: 86, endPoint x: 3, endPoint y: 99, distance: 253.0
click at [3, 99] on div "Company Settings Manage Subscription My Profile Stylists Sign Out Home Clients …" at bounding box center [570, 287] width 1140 height 574
type input "a"
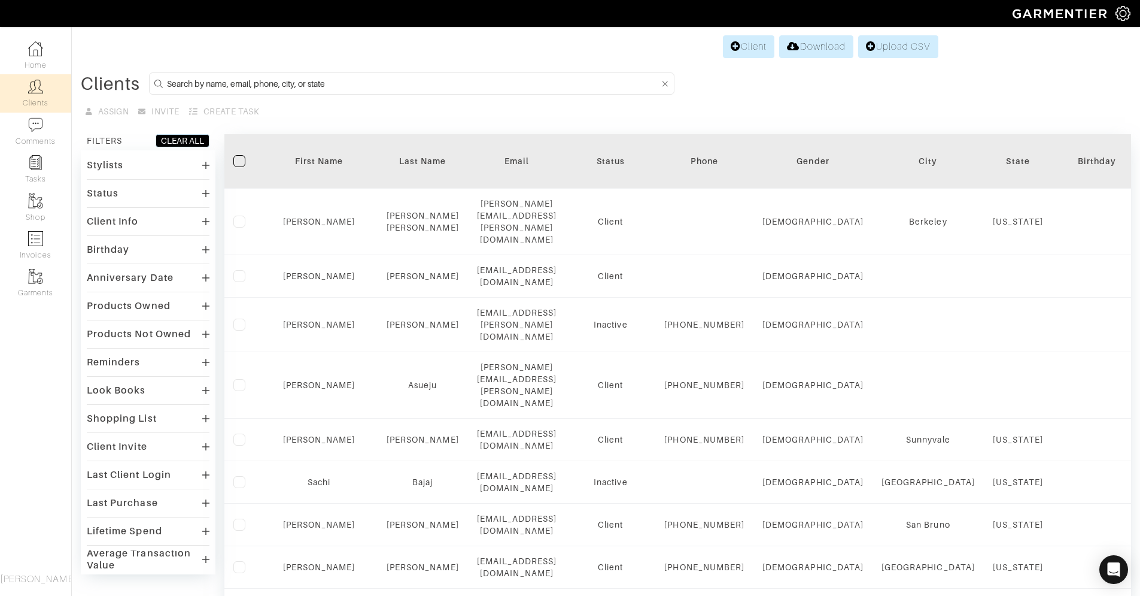
click at [307, 86] on input at bounding box center [413, 83] width 492 height 15
paste input "annicktremblayid"
type input "annicktremblayid"
